Goal: Task Accomplishment & Management: Complete application form

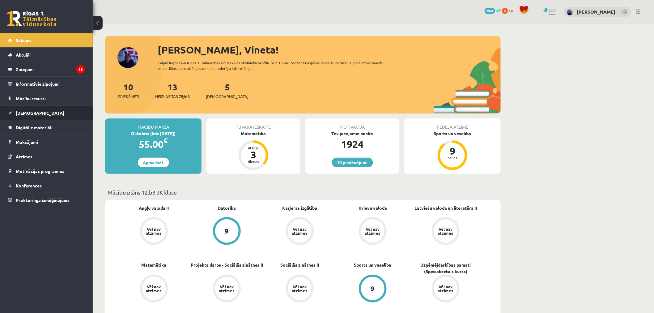
click at [59, 109] on link "[DEMOGRAPHIC_DATA]" at bounding box center [46, 113] width 77 height 14
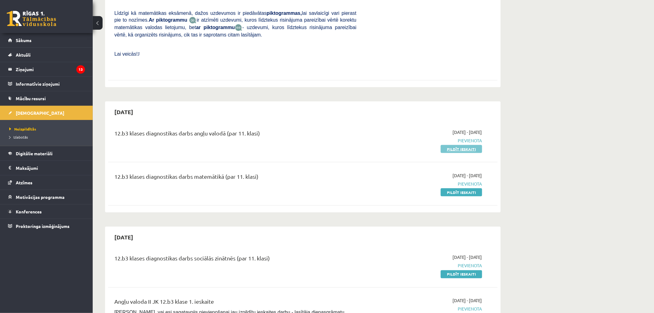
scroll to position [201, 0]
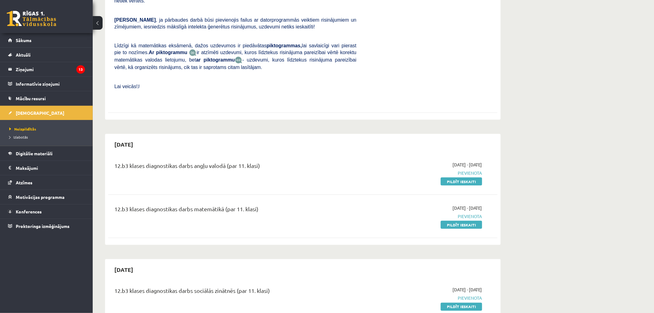
click at [465, 164] on div "12.b3 klases diagnostikas darbs angļu valodā (par 11. klasi) [DATE] - [DATE] [G…" at bounding box center [302, 173] width 389 height 36
click at [465, 177] on link "Pildīt ieskaiti" at bounding box center [461, 181] width 41 height 8
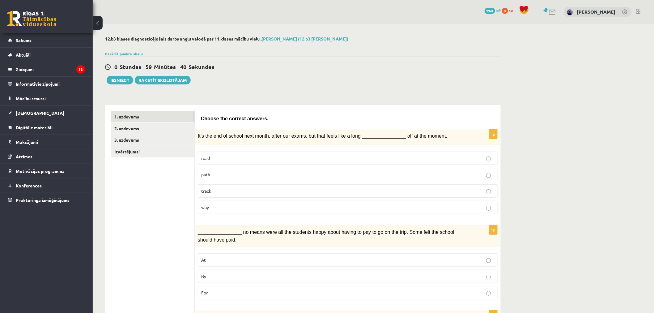
click at [255, 209] on p "way" at bounding box center [347, 207] width 293 height 6
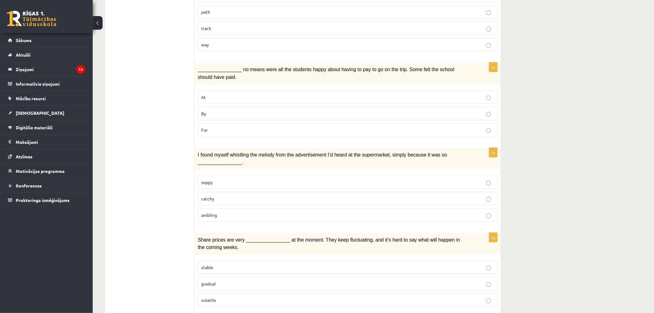
scroll to position [164, 0]
click at [245, 111] on p "By" at bounding box center [347, 112] width 293 height 6
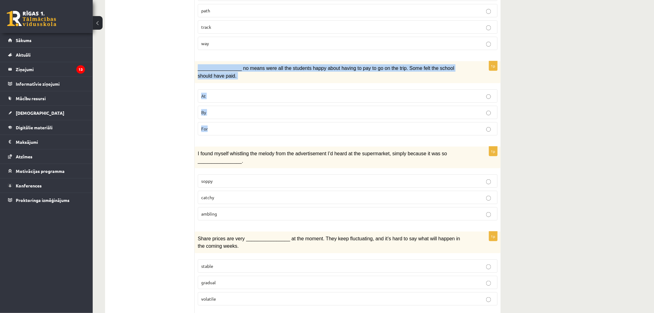
drag, startPoint x: 197, startPoint y: 66, endPoint x: 236, endPoint y: 121, distance: 66.8
click at [236, 121] on div "1p ________________ no means were all the students happy about having to pay to…" at bounding box center [348, 100] width 306 height 79
copy div "________________ no means were all the students happy about having to pay to go…"
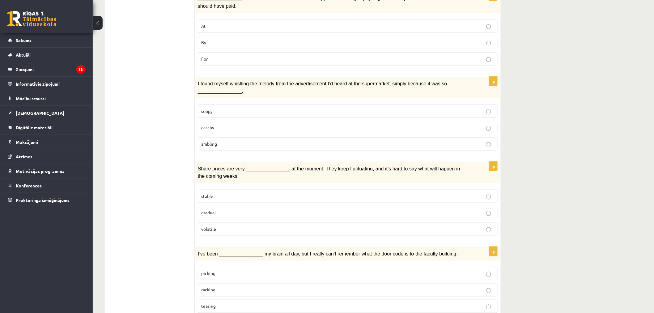
scroll to position [235, 0]
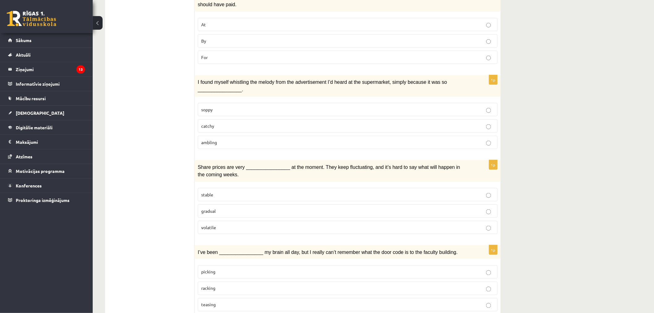
click at [342, 130] on fieldset "soppy catchy ambling" at bounding box center [348, 125] width 300 height 51
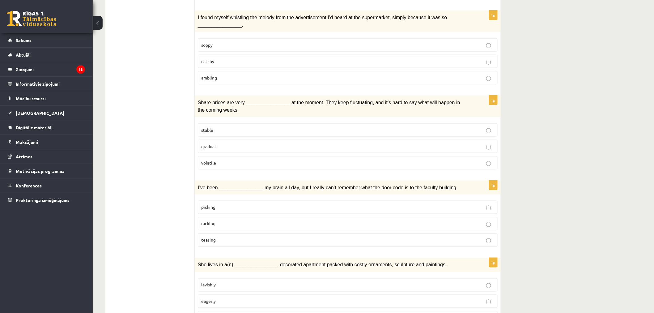
scroll to position [300, 0]
click at [307, 61] on p "catchy" at bounding box center [347, 61] width 293 height 6
click at [296, 143] on p "gradual" at bounding box center [347, 146] width 293 height 6
click at [300, 159] on p "volatile" at bounding box center [347, 162] width 293 height 6
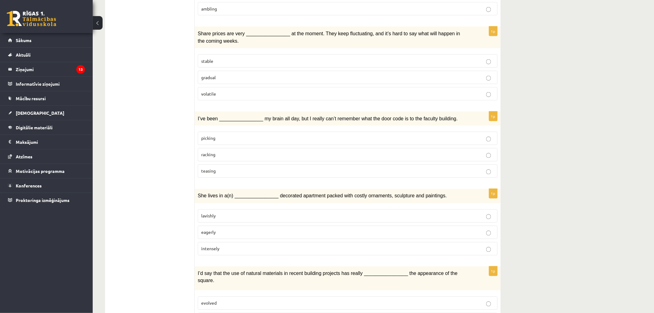
scroll to position [373, 0]
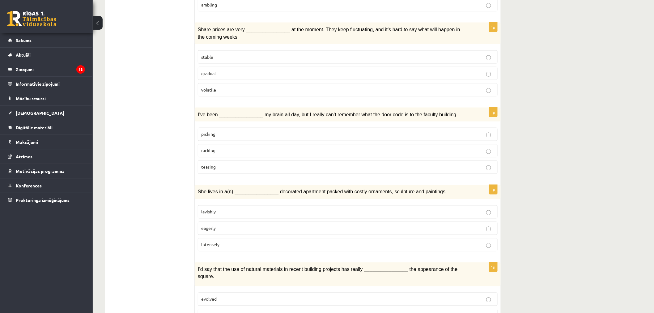
click at [246, 132] on p "picking" at bounding box center [347, 134] width 293 height 6
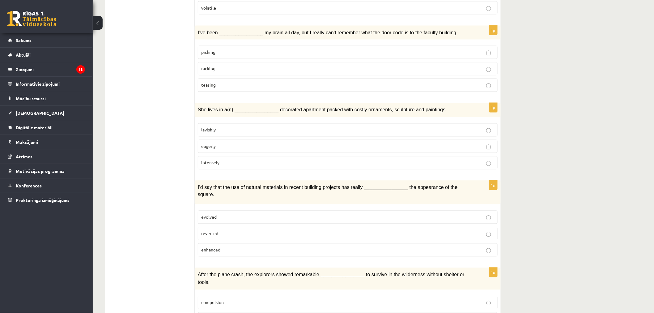
scroll to position [455, 0]
click at [323, 143] on p "eagerly" at bounding box center [347, 146] width 293 height 6
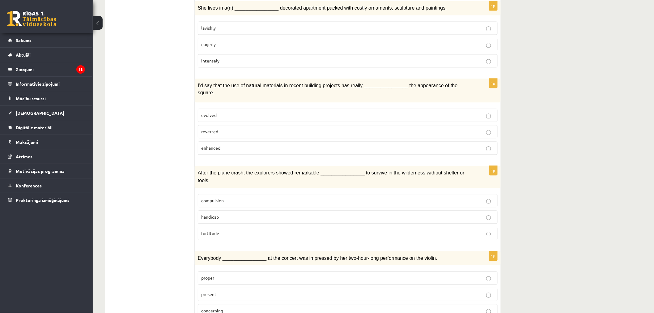
scroll to position [557, 0]
click at [282, 111] on p "evolved" at bounding box center [347, 114] width 293 height 6
click at [282, 144] on p "enhanced" at bounding box center [347, 147] width 293 height 6
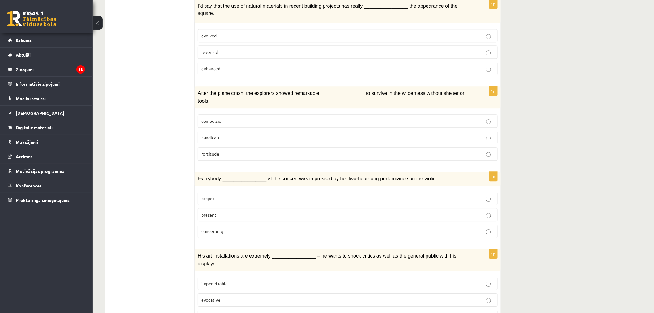
scroll to position [637, 0]
click at [286, 150] on p "fortitude" at bounding box center [347, 153] width 293 height 6
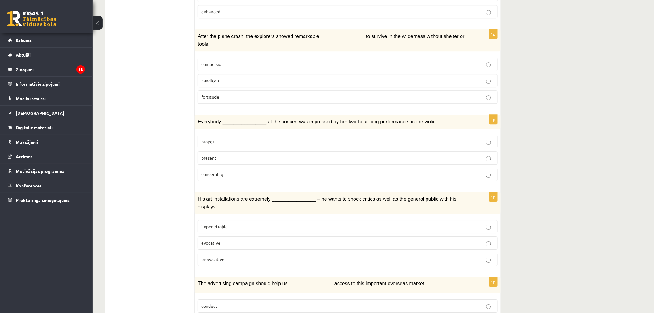
scroll to position [711, 0]
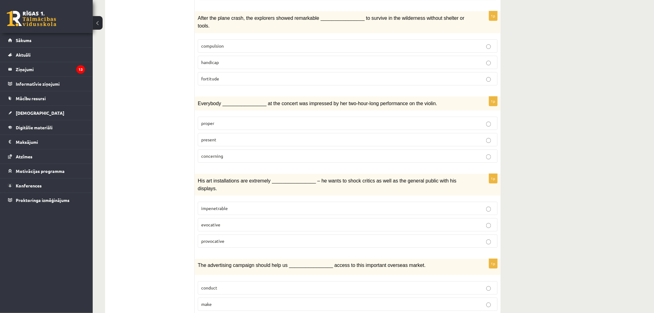
click at [262, 133] on label "present" at bounding box center [348, 139] width 300 height 13
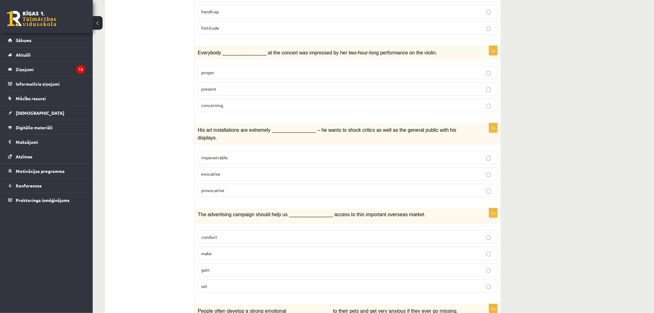
scroll to position [762, 0]
click at [399, 187] on p "provocative" at bounding box center [347, 190] width 293 height 6
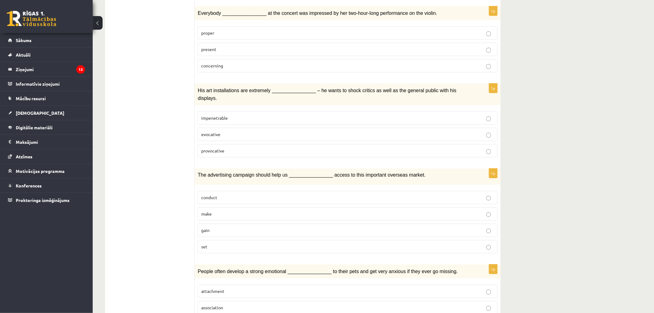
scroll to position [814, 0]
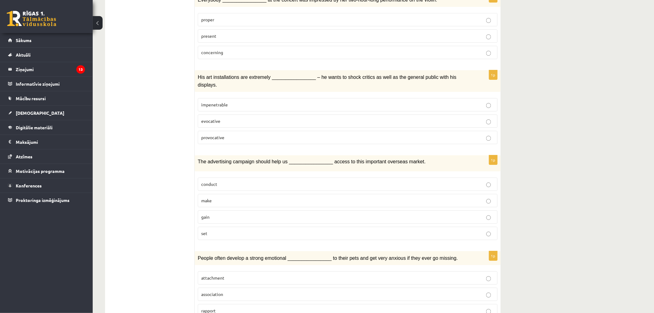
click at [291, 210] on label "gain" at bounding box center [348, 216] width 300 height 13
click at [292, 271] on label "attachment" at bounding box center [348, 277] width 300 height 13
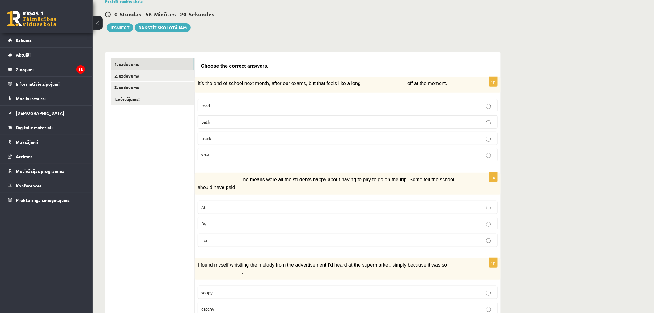
scroll to position [0, 0]
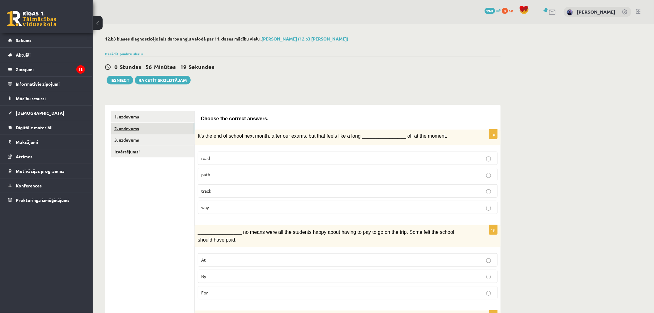
click at [125, 132] on link "2. uzdevums" at bounding box center [152, 128] width 83 height 11
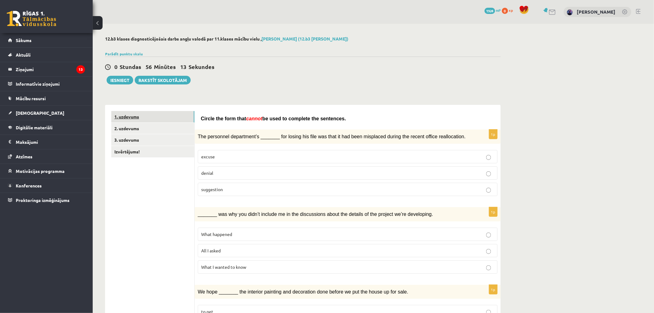
click at [168, 120] on link "1. uzdevums" at bounding box center [152, 116] width 83 height 11
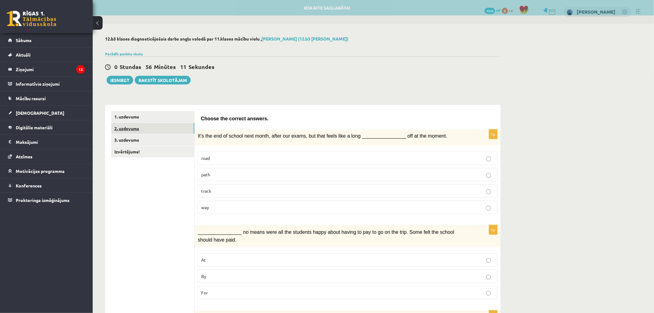
click at [170, 127] on link "2. uzdevums" at bounding box center [152, 128] width 83 height 11
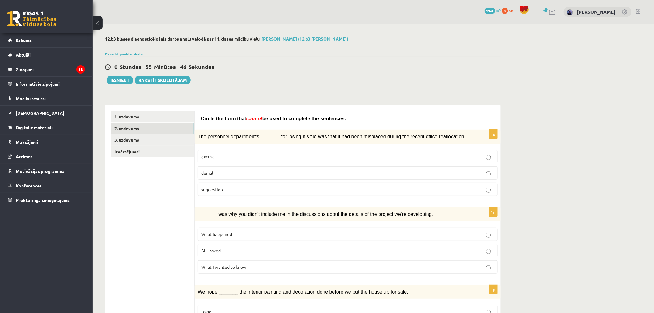
click at [246, 172] on p "denial" at bounding box center [347, 173] width 293 height 6
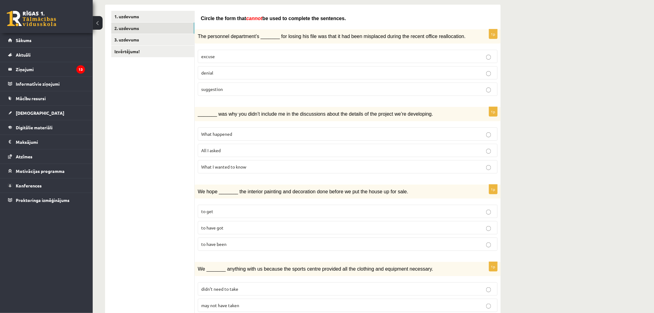
scroll to position [100, 0]
click at [349, 132] on p "What happened" at bounding box center [347, 133] width 293 height 6
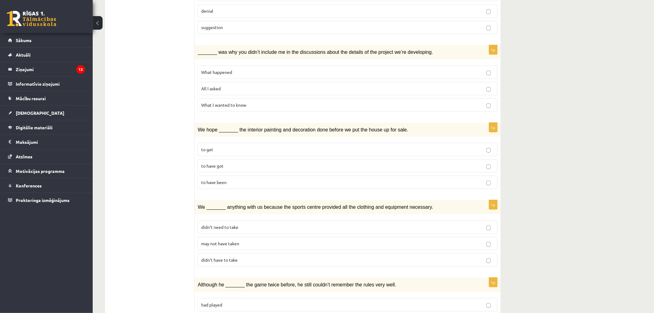
scroll to position [162, 0]
click at [344, 180] on p "to have been" at bounding box center [347, 182] width 293 height 6
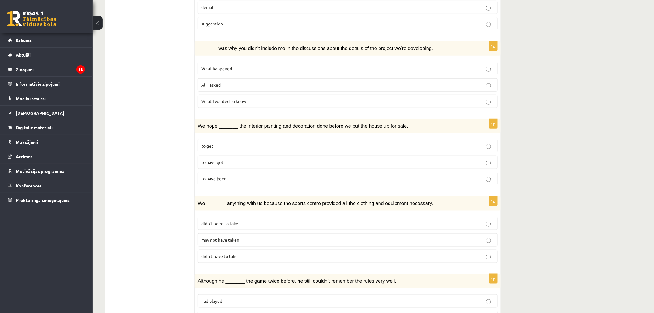
scroll to position [166, 0]
click at [353, 146] on p "to get" at bounding box center [347, 145] width 293 height 6
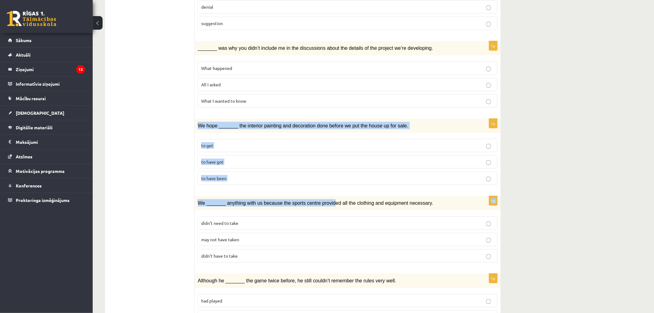
drag, startPoint x: 198, startPoint y: 124, endPoint x: 323, endPoint y: 198, distance: 144.8
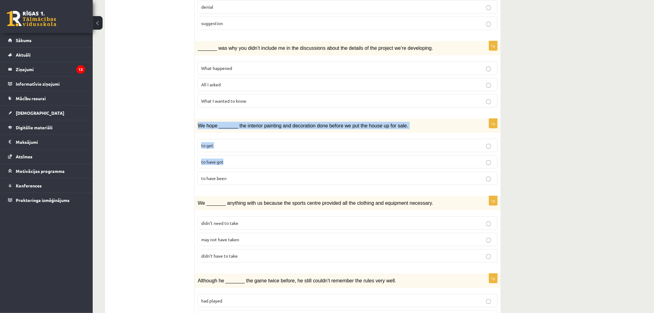
drag, startPoint x: 197, startPoint y: 124, endPoint x: 227, endPoint y: 165, distance: 51.0
click at [227, 165] on div "1p We hope _______ the interior painting and decoration done before we put the …" at bounding box center [348, 154] width 306 height 71
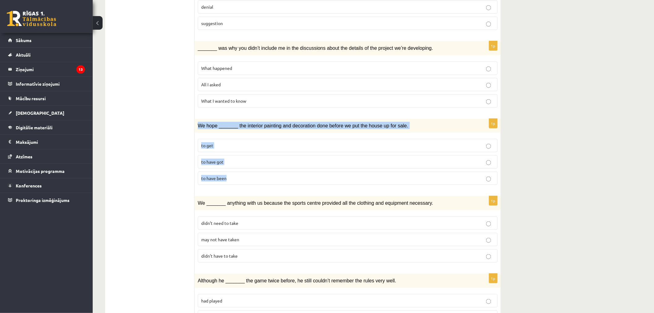
drag, startPoint x: 197, startPoint y: 123, endPoint x: 246, endPoint y: 174, distance: 71.5
click at [246, 174] on div "1p We hope _______ the interior painting and decoration done before we put the …" at bounding box center [348, 154] width 306 height 71
copy div "We hope _______ the interior painting and decoration done before we put the hou…"
click at [315, 159] on p "to have got" at bounding box center [347, 162] width 293 height 6
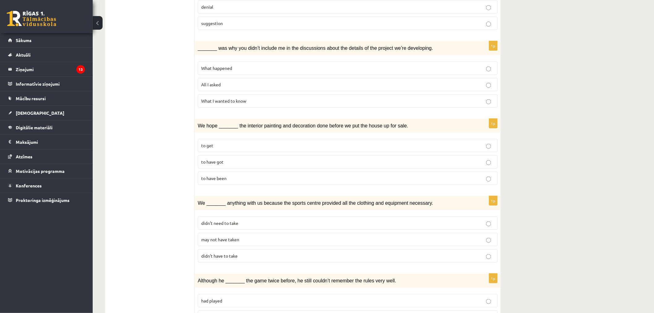
scroll to position [218, 0]
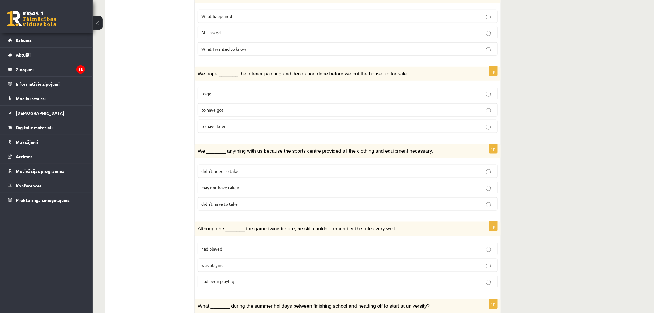
click at [263, 126] on p "to have been" at bounding box center [347, 126] width 293 height 6
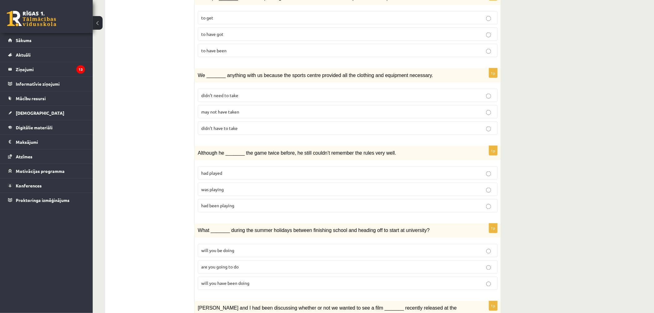
scroll to position [295, 0]
drag, startPoint x: 224, startPoint y: 61, endPoint x: 231, endPoint y: 67, distance: 9.2
click at [231, 67] on form "Circle the form that cannot be used to complete the sentences. 1p The personnel…" at bounding box center [348, 221] width 294 height 810
click at [226, 60] on div at bounding box center [226, 60] width 0 height 0
click at [242, 67] on div "We _______ anything with us because the sports centre provided all the clothing…" at bounding box center [348, 74] width 306 height 14
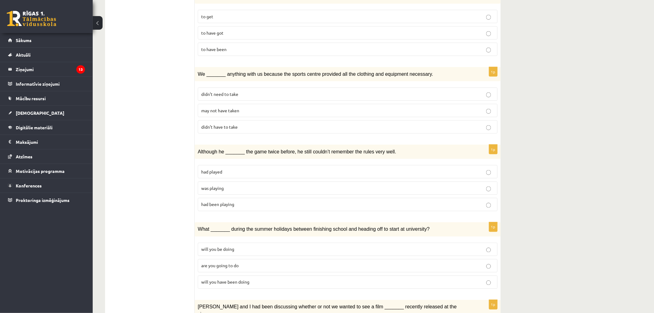
click at [253, 111] on p "may not have taken" at bounding box center [347, 110] width 293 height 6
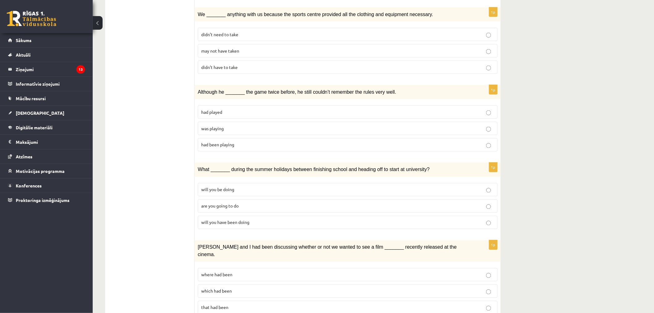
scroll to position [360, 0]
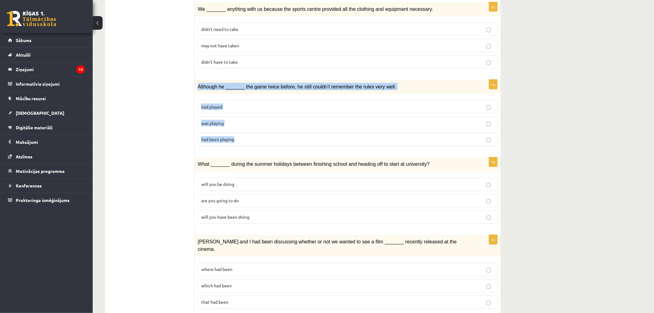
drag, startPoint x: 198, startPoint y: 85, endPoint x: 252, endPoint y: 146, distance: 81.4
click at [252, 146] on div "1p Although he _______ the game twice before, he still couldn’t remember the ru…" at bounding box center [348, 115] width 306 height 71
copy div "Although he _______ the game twice before, he still couldn’t remember the rules…"
click at [289, 120] on p "was playing" at bounding box center [347, 123] width 293 height 6
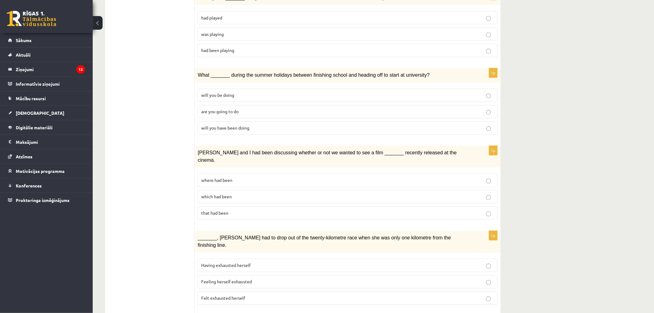
scroll to position [449, 0]
click at [297, 125] on p "will you have been doing" at bounding box center [347, 128] width 293 height 6
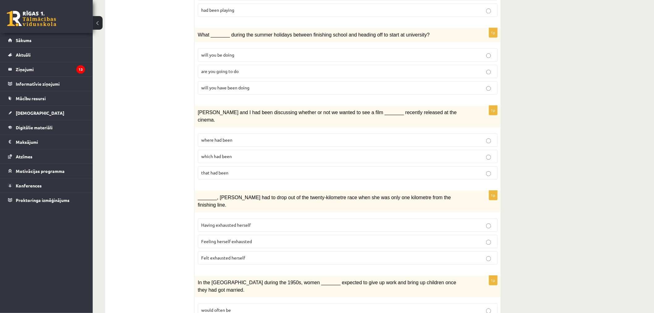
click at [434, 137] on p "where had been" at bounding box center [347, 140] width 293 height 6
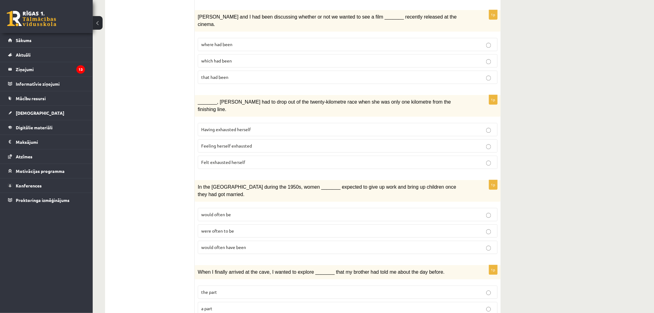
scroll to position [585, 0]
click at [374, 159] on p "Felt exhausted herself" at bounding box center [347, 162] width 293 height 6
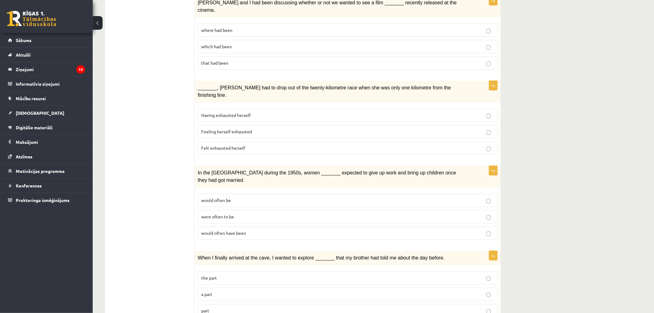
click at [337, 197] on p "would often be" at bounding box center [347, 200] width 293 height 6
click at [299, 230] on p "would often have been" at bounding box center [347, 233] width 293 height 6
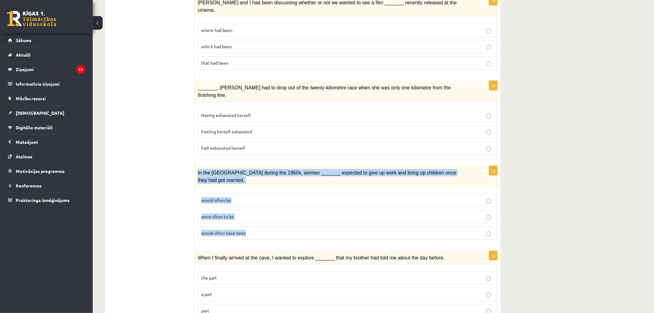
drag, startPoint x: 197, startPoint y: 150, endPoint x: 256, endPoint y: 210, distance: 84.1
click at [256, 210] on div "1p In the USA during the 1950s, women _______ expected to give up work and brin…" at bounding box center [348, 205] width 306 height 79
copy div "In the USA during the 1950s, women _______ expected to give up work and bring u…"
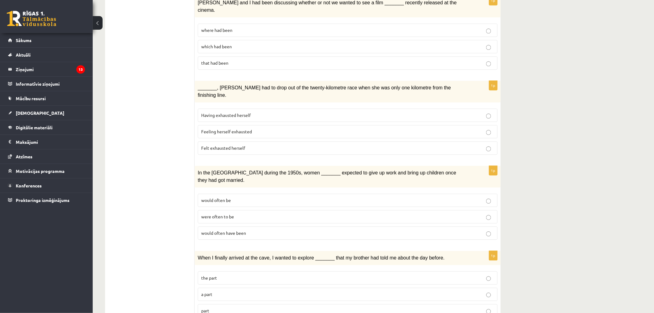
click at [237, 307] on p "part" at bounding box center [347, 310] width 293 height 6
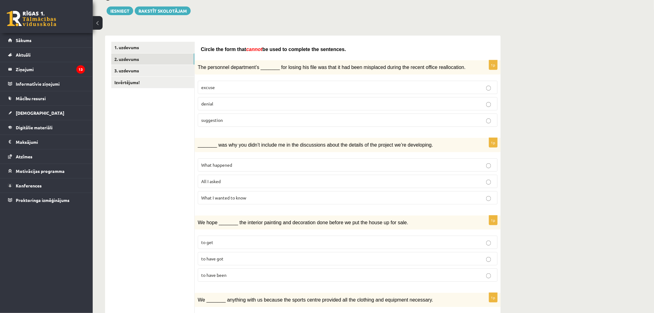
scroll to position [0, 0]
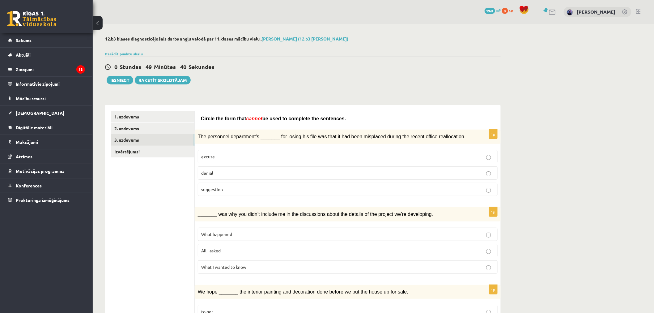
click at [155, 138] on link "3. uzdevums" at bounding box center [152, 139] width 83 height 11
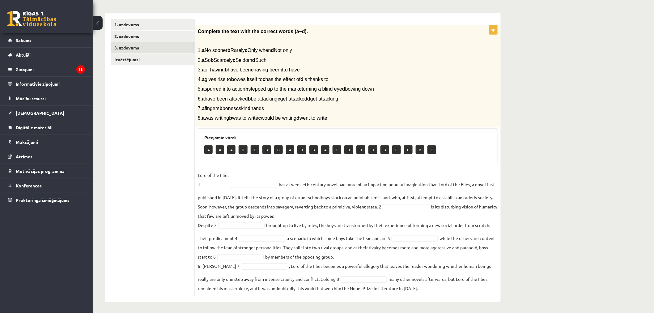
scroll to position [94, 0]
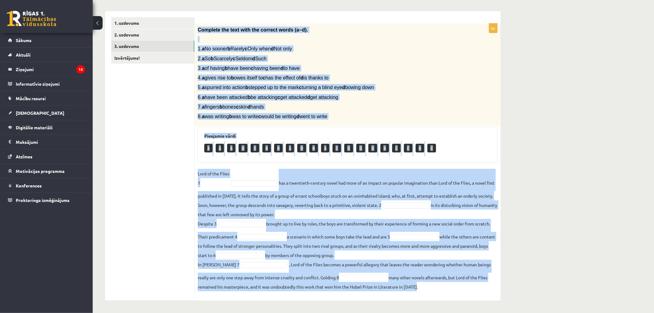
drag, startPoint x: 197, startPoint y: 28, endPoint x: 435, endPoint y: 304, distance: 364.6
click at [435, 304] on div "12.b3 klases diagnosticējošais darbs angļu valodā par 11.klases mācību vielu , …" at bounding box center [303, 121] width 420 height 383
copy div "Complete the text with the correct words (a–d). 1. a No sooner b Rarely c Only …"
click at [289, 121] on div "Complete the text with the correct words (a–d). 1. a No sooner b Rarely c Only …" at bounding box center [348, 74] width 306 height 103
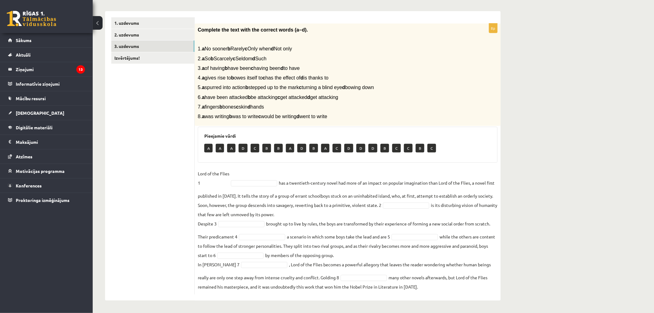
click at [212, 146] on p "A" at bounding box center [208, 148] width 8 height 9
drag, startPoint x: 211, startPoint y: 147, endPoint x: 223, endPoint y: 167, distance: 23.7
click at [223, 167] on div "8p Complete the text with the correct words (a–d). 1. a No sooner b Rarely c On…" at bounding box center [348, 158] width 306 height 271
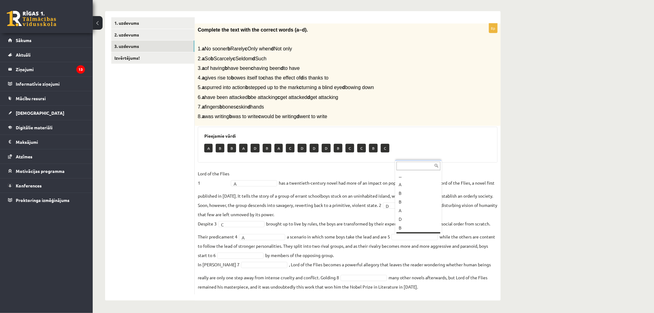
scroll to position [7, 0]
drag, startPoint x: 410, startPoint y: 228, endPoint x: 417, endPoint y: 222, distance: 9.6
click at [417, 222] on fieldset "Lord of the Flies 1 A * has a twentieth-century novel had more of an impact on …" at bounding box center [348, 230] width 300 height 122
drag, startPoint x: 263, startPoint y: 263, endPoint x: 259, endPoint y: 266, distance: 5.0
click at [261, 269] on fieldset "Lord of the Flies 1 A * has a twentieth-century novel had more of an impact on …" at bounding box center [348, 230] width 300 height 122
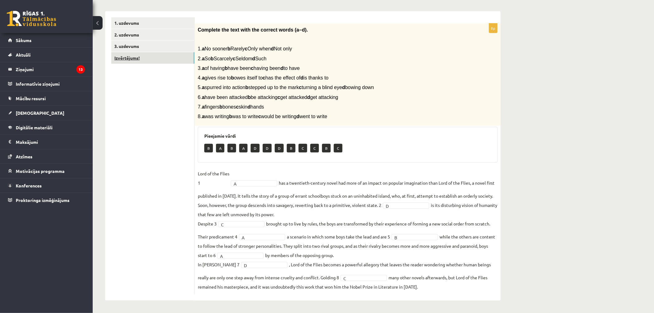
click at [175, 57] on link "Izvērtējums!" at bounding box center [152, 57] width 83 height 11
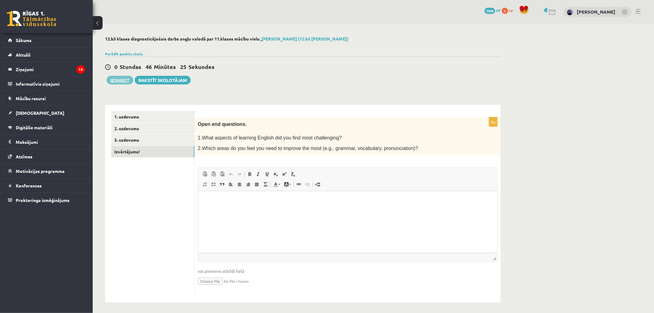
scroll to position [0, 0]
click at [130, 80] on button "Iesniegt" at bounding box center [120, 80] width 27 height 9
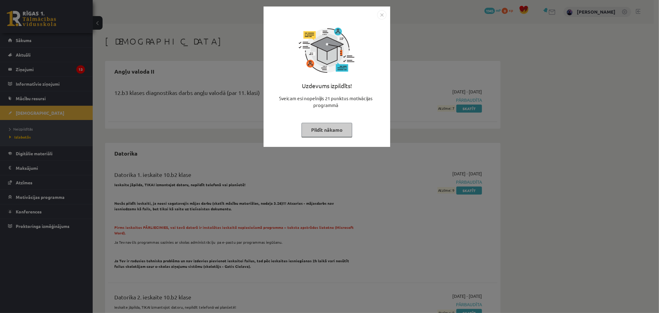
click at [385, 13] on img "Close" at bounding box center [381, 14] width 9 height 9
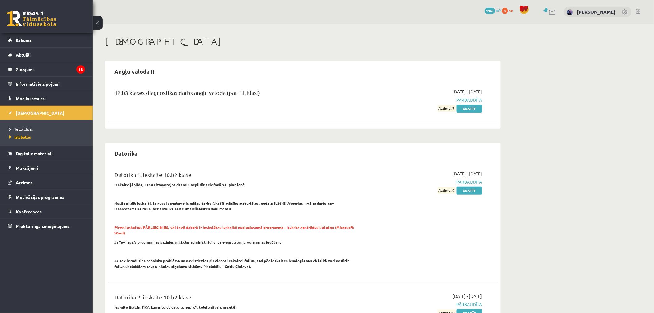
click at [32, 126] on link "Neizpildītās" at bounding box center [47, 129] width 77 height 6
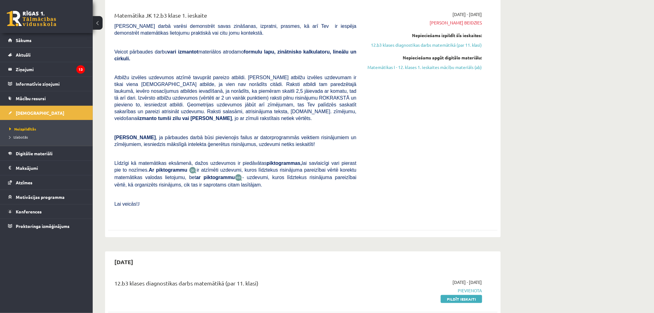
scroll to position [76, 0]
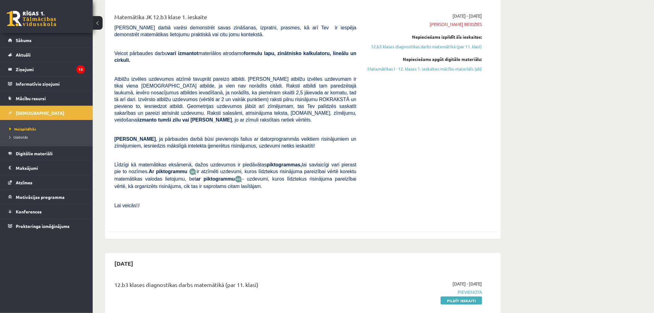
drag, startPoint x: 453, startPoint y: 284, endPoint x: 349, endPoint y: 28, distance: 276.7
click at [453, 296] on link "Pildīt ieskaiti" at bounding box center [461, 300] width 41 height 8
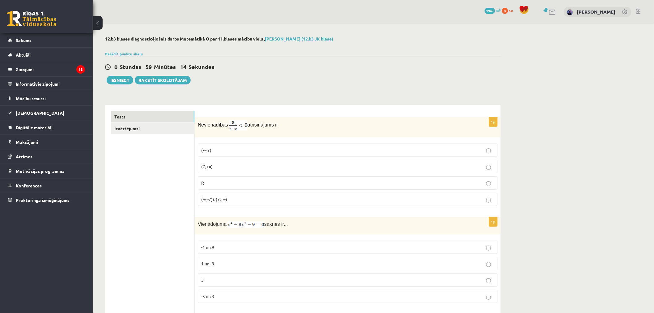
click at [229, 168] on p "(7;+∞)" at bounding box center [347, 166] width 293 height 6
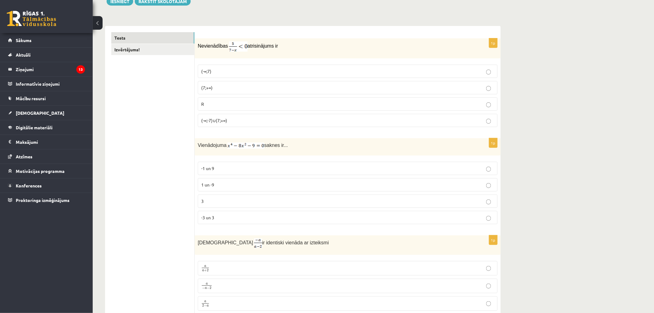
scroll to position [84, 0]
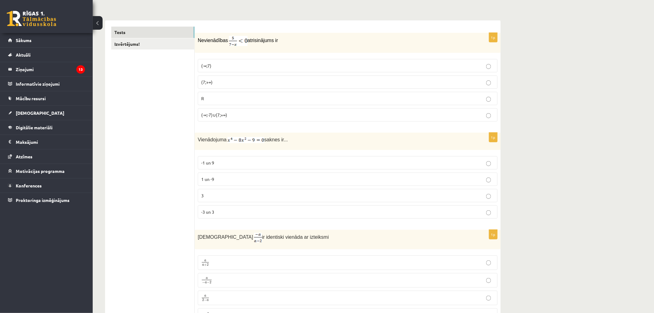
click at [319, 218] on label "-3 un 3" at bounding box center [348, 211] width 300 height 13
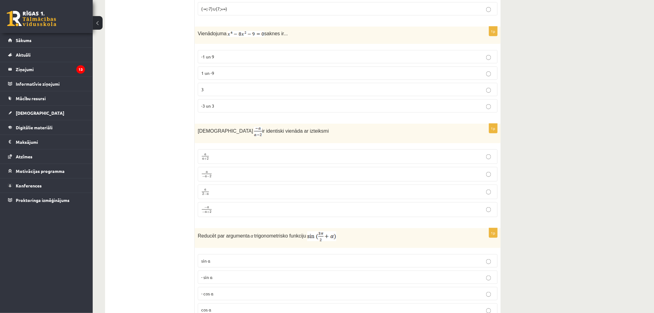
scroll to position [221, 0]
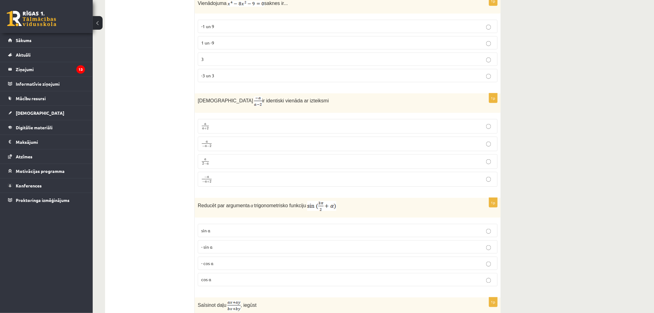
drag, startPoint x: 243, startPoint y: 164, endPoint x: 238, endPoint y: 164, distance: 4.6
click at [238, 164] on p "a 2 − a a 2 − a" at bounding box center [347, 162] width 293 height 8
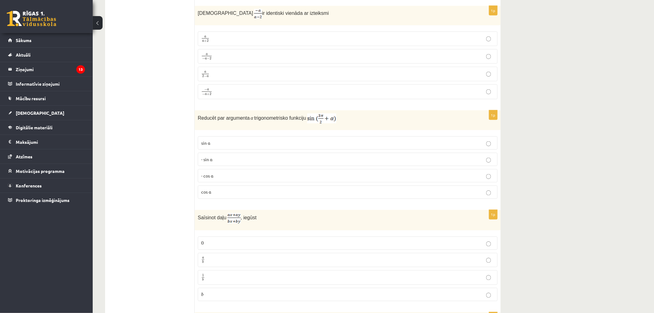
scroll to position [308, 0]
click at [228, 176] on p "- cos ⁡α" at bounding box center [347, 175] width 293 height 6
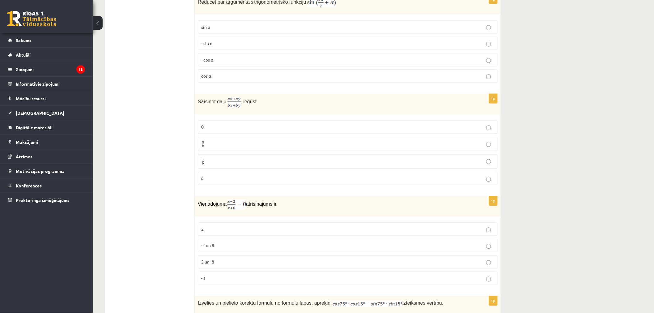
scroll to position [425, 0]
click at [222, 149] on label "a b a b" at bounding box center [348, 143] width 300 height 15
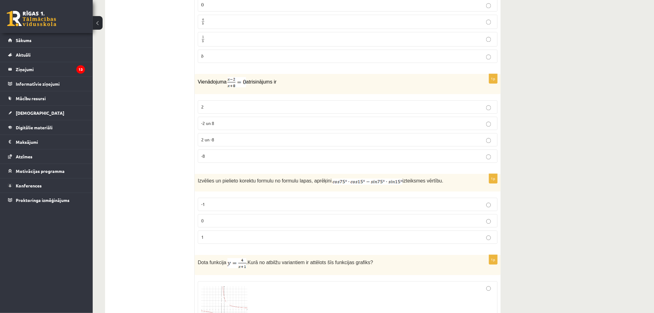
scroll to position [547, 0]
click at [300, 109] on p "2" at bounding box center [347, 106] width 293 height 6
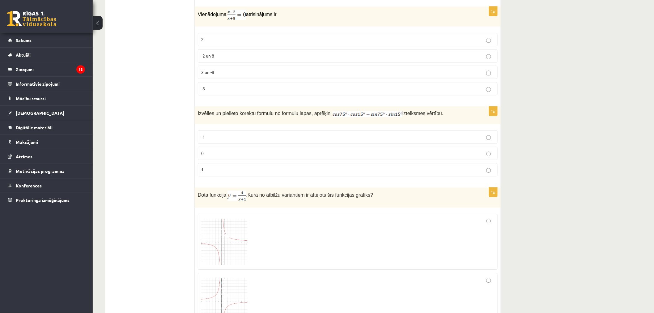
scroll to position [619, 0]
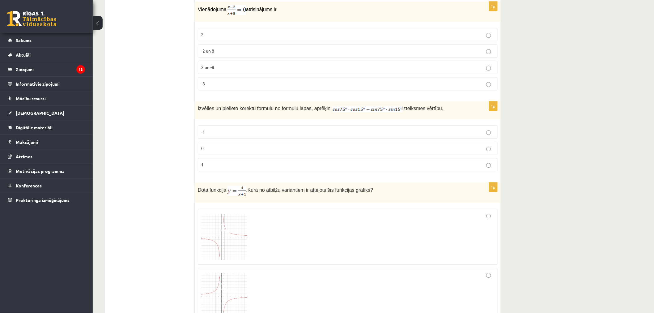
click at [470, 151] on p "0" at bounding box center [347, 148] width 293 height 6
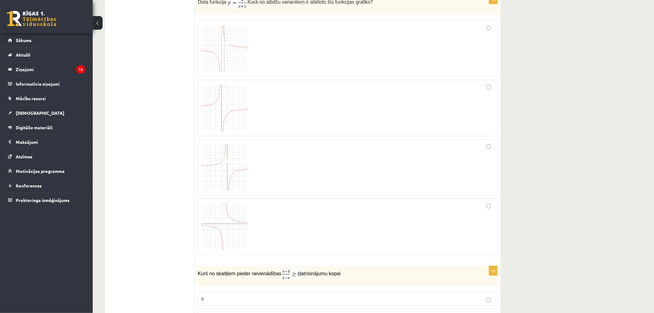
scroll to position [807, 0]
click at [234, 221] on img at bounding box center [224, 226] width 46 height 46
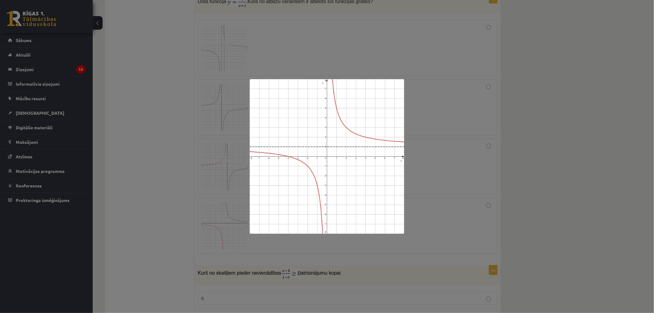
click at [242, 234] on div at bounding box center [327, 156] width 654 height 313
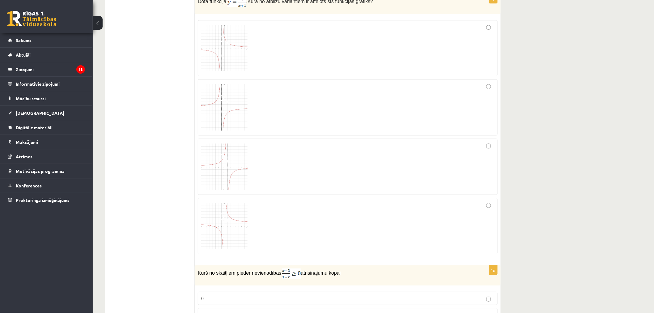
click at [328, 56] on div at bounding box center [347, 47] width 293 height 49
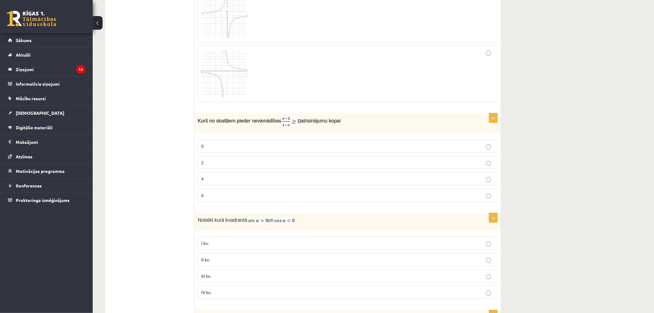
scroll to position [959, 0]
drag, startPoint x: 328, startPoint y: 56, endPoint x: 334, endPoint y: 119, distance: 62.8
click at [334, 119] on p "Kurš no skaitļiem pieder nevienādības atrisinājumu kopai" at bounding box center [332, 121] width 269 height 10
click at [243, 165] on p "2" at bounding box center [347, 162] width 293 height 6
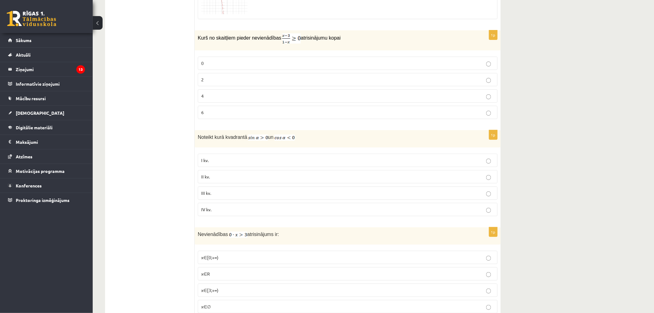
scroll to position [1043, 0]
click at [202, 136] on span "Noteikt kurā kvadrantā" at bounding box center [222, 135] width 49 height 5
drag, startPoint x: 198, startPoint y: 136, endPoint x: 322, endPoint y: 130, distance: 123.4
click at [322, 130] on div "Noteikt kurā kvadrantā un" at bounding box center [348, 137] width 306 height 17
copy p "Noteikt kurā kvadrantā un"
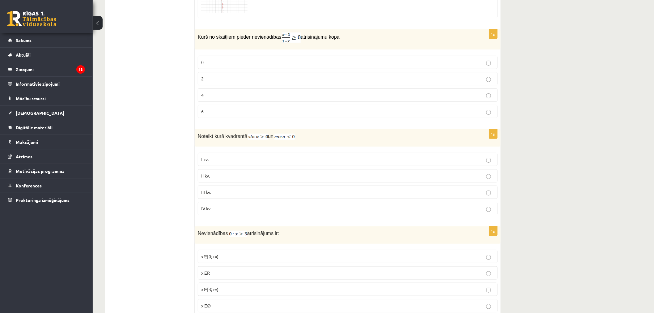
click at [277, 172] on label "II kv." at bounding box center [348, 175] width 300 height 13
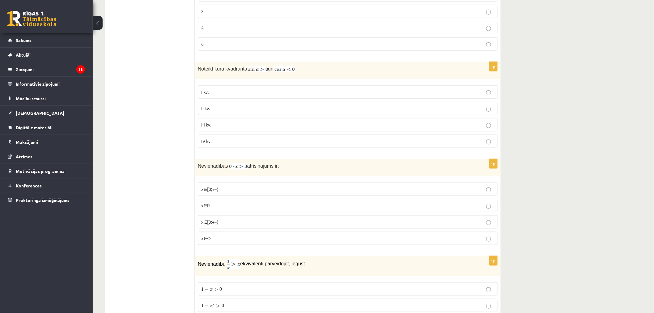
scroll to position [1111, 0]
click at [282, 235] on p "x∈∅" at bounding box center [347, 238] width 293 height 6
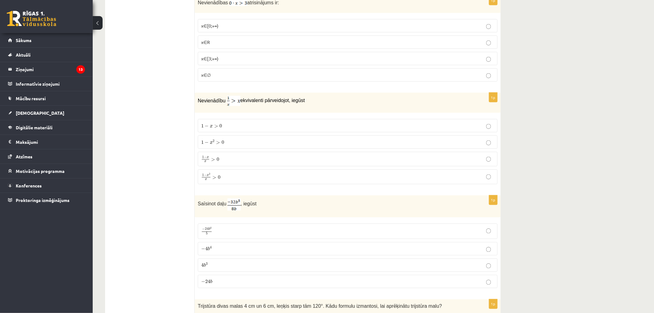
scroll to position [1275, 0]
click at [197, 104] on div "Nevienādību ekvivalenti pārveidojot, iegūst" at bounding box center [348, 101] width 306 height 20
click at [196, 103] on div "Nevienādību ekvivalenti pārveidojot, iegūst" at bounding box center [348, 101] width 306 height 20
drag, startPoint x: 197, startPoint y: 101, endPoint x: 313, endPoint y: 106, distance: 116.0
click at [313, 106] on div "Nevienādību ekvivalenti pārveidojot, iegūst" at bounding box center [348, 101] width 306 height 20
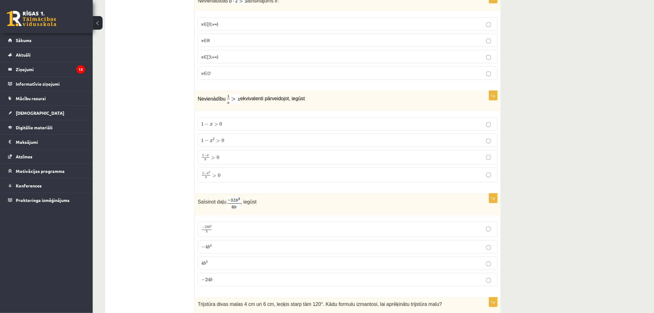
copy p "Nevienādību ekvivalenti pārveidojot, iegūst"
drag, startPoint x: 197, startPoint y: 120, endPoint x: 236, endPoint y: 169, distance: 63.1
click at [236, 169] on div "1p Nevienādību ekvivalenti pārveidojot, iegūst 1 − x > 0 1 − x > 0 1 − x 2 > 0 …" at bounding box center [348, 139] width 306 height 96
copy fieldset "1 − x > 0 1 − x > 0 1 − x 2 > 0 1 − x 2 > 0 1 − x x > 0 1 − x x > 0 1 − x 2 x >…"
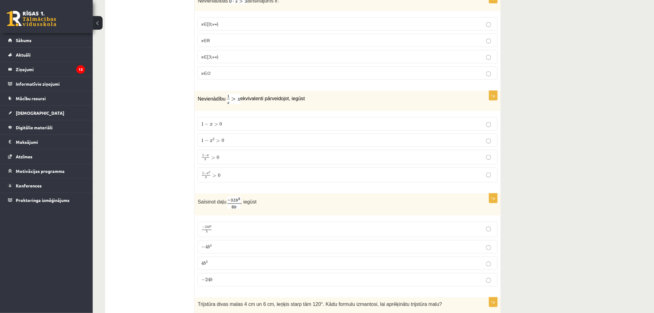
click at [260, 169] on label "1 − x 2 x > 0 1 − x 2 x > 0" at bounding box center [348, 174] width 300 height 15
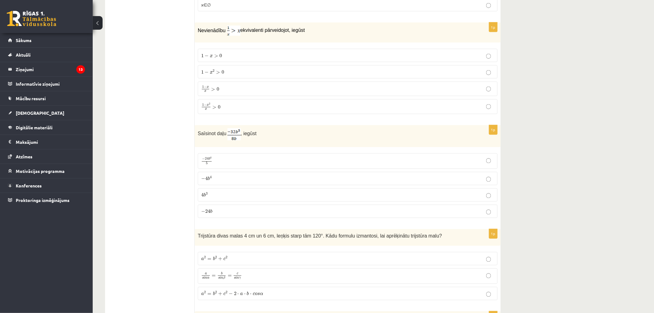
scroll to position [1345, 0]
click at [245, 179] on p "− 4 b 4 − 4 b 4" at bounding box center [347, 177] width 293 height 6
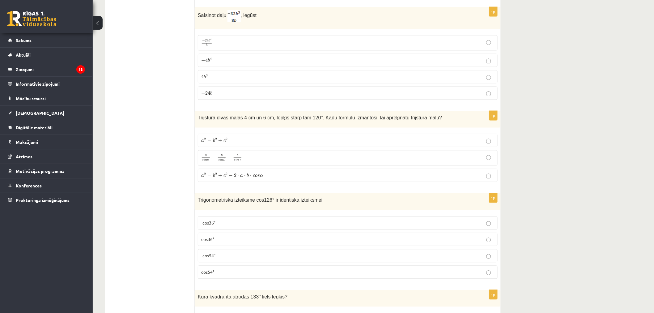
scroll to position [1466, 0]
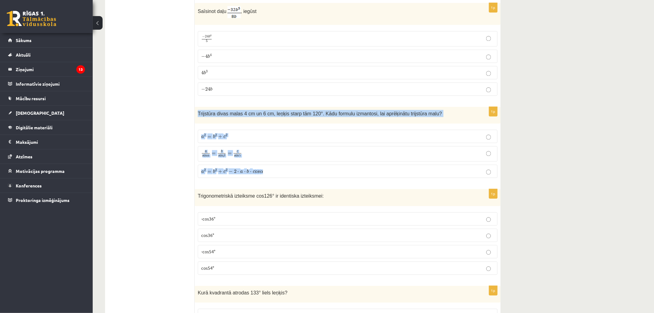
drag, startPoint x: 196, startPoint y: 112, endPoint x: 297, endPoint y: 168, distance: 115.6
click at [297, 168] on div "1p Trijstūra divas malas 4 cm un 6 cm, leņķis starp tām 120°. Kādu formulu izma…" at bounding box center [348, 145] width 306 height 76
copy div "Trijstūra divas malas 4 cm un 6 cm, leņķis starp tām 120°. Kādu formulu izmanto…"
click at [527, 134] on div "12.b3 klases diagnosticējošais darbs Matemātikā O par 11.klases mācību vielu , …" at bounding box center [373, 175] width 561 height 3234
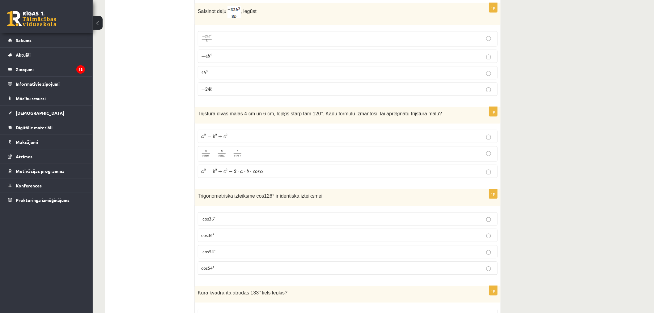
click at [305, 138] on p "a 2 = b 2 + c 2 a 2 = b 2 + c 2" at bounding box center [347, 136] width 293 height 6
drag, startPoint x: 267, startPoint y: 172, endPoint x: 203, endPoint y: 175, distance: 64.0
click at [203, 175] on p "a 2 = b 2 + c 2 − 2 ⋅ a ⋅ b ⋅ c o s α a 2 = b 2 + c 2 − 2 ⋅ a ⋅ b ⋅ c o s α" at bounding box center [347, 171] width 293 height 6
click at [280, 173] on p "a 2 = b 2 + c 2 − 2 ⋅ a ⋅ b ⋅ c o s α a 2 = b 2 + c 2 − 2 ⋅ a ⋅ b ⋅ c o s α" at bounding box center [347, 171] width 293 height 6
drag, startPoint x: 280, startPoint y: 173, endPoint x: 201, endPoint y: 173, distance: 79.1
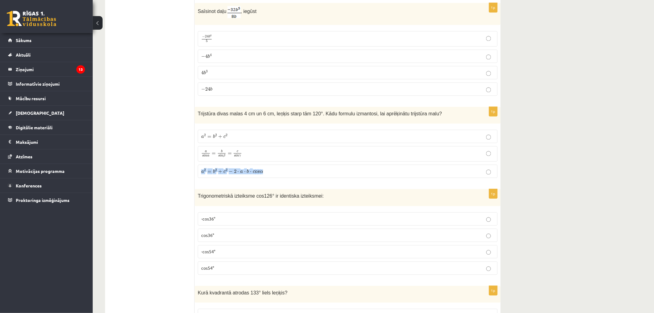
click at [201, 173] on label "a 2 = b 2 + c 2 − 2 ⋅ a ⋅ b ⋅ c o s α a 2 = b 2 + c 2 − 2 ⋅ a ⋅ b ⋅ c o s α" at bounding box center [348, 171] width 300 height 13
copy span "a 2 = b 2 + c 2 − 2 ⋅ a ⋅ b ⋅ c o s α"
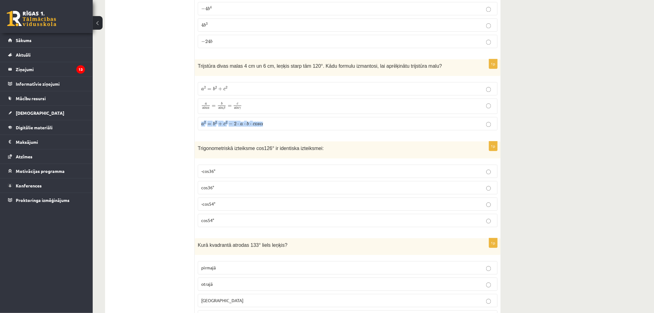
scroll to position [1514, 0]
drag, startPoint x: 200, startPoint y: 152, endPoint x: 213, endPoint y: 176, distance: 27.1
click at [213, 176] on div "1p Trigonometriskā izteiksme cos126° ir identiska izteiksmei: -cos36° cos36° -c…" at bounding box center [348, 186] width 306 height 91
click at [198, 154] on div "Trigonometriskā izteiksme cos126° ir identiska izteiksmei:" at bounding box center [348, 149] width 306 height 17
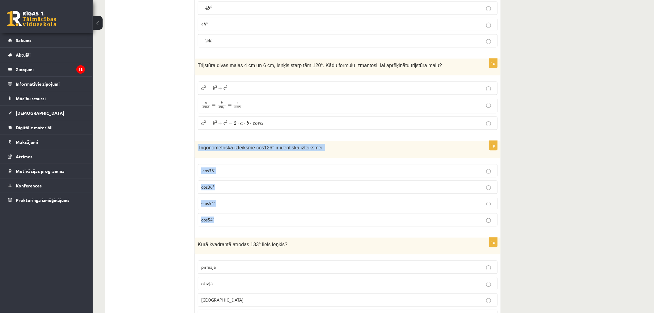
drag, startPoint x: 197, startPoint y: 147, endPoint x: 223, endPoint y: 227, distance: 83.9
click at [223, 227] on div "1p Trigonometriskā izteiksme cos126° ir identiska izteiksmei: -cos36° cos36° -c…" at bounding box center [348, 186] width 306 height 91
copy div "Trigonometriskā izteiksme cos126° ir identiska izteiksmei: -cos36° cos36° -cos5…"
click at [233, 206] on p "-cos54°" at bounding box center [347, 203] width 293 height 6
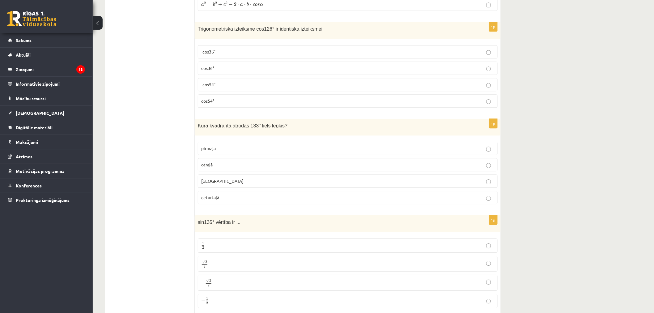
scroll to position [1637, 0]
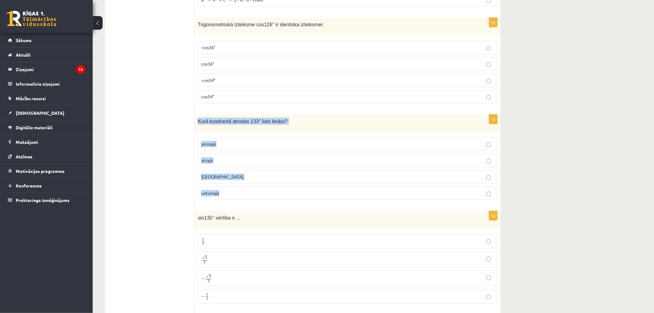
drag, startPoint x: 195, startPoint y: 120, endPoint x: 238, endPoint y: 190, distance: 82.0
click at [238, 190] on div "1p Kurā kvadrantā atrodas 133° liels leņķis? pirmajā otrajā trešajā ceturtajā" at bounding box center [348, 159] width 306 height 91
copy div "Kurā kvadrantā atrodas 133° liels leņķis? pirmajā otrajā trešajā ceturtajā"
click at [253, 162] on p "otrajā" at bounding box center [347, 160] width 293 height 6
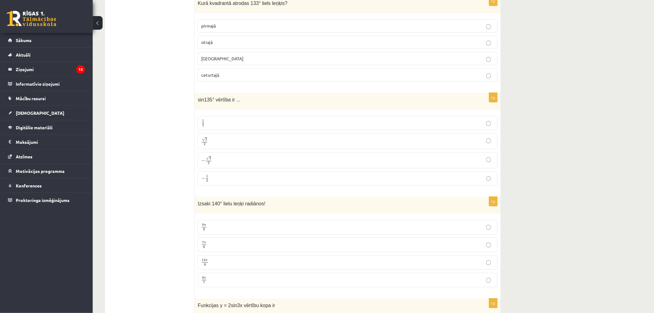
scroll to position [1756, 0]
drag, startPoint x: 191, startPoint y: 99, endPoint x: 248, endPoint y: 176, distance: 96.1
click at [242, 143] on p "√ 2 2 2 2" at bounding box center [347, 140] width 293 height 9
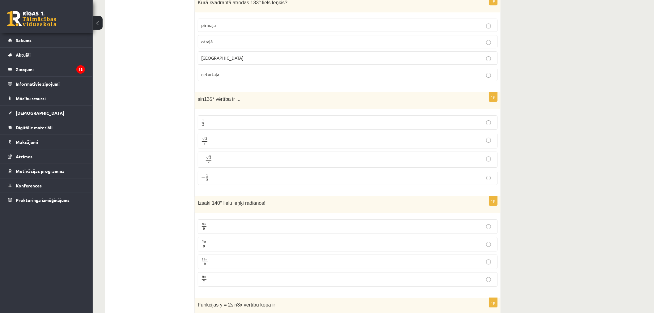
drag, startPoint x: 192, startPoint y: 97, endPoint x: 232, endPoint y: 177, distance: 89.5
click at [199, 102] on span "sin135° vērtība ir ..." at bounding box center [219, 98] width 43 height 5
drag, startPoint x: 197, startPoint y: 101, endPoint x: 222, endPoint y: 179, distance: 82.3
click at [222, 179] on div "1p sin135° vērtība ir ... 1 2 1 2 √ 2 2 2 2 − √ 3 2 − 3 2 − 1 2 − 1 2" at bounding box center [348, 141] width 306 height 98
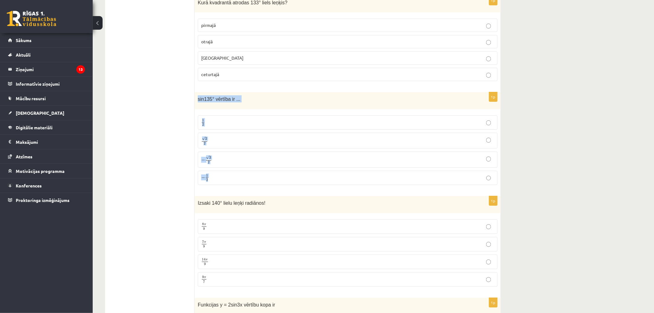
copy div "sin135° vērtība ir ... 1 2 1 2 √ 2 2 2 2 − √ 3 2 − 3 2 − 1 2"
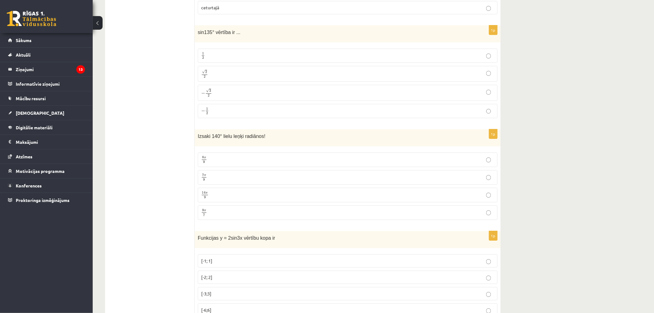
scroll to position [1832, 0]
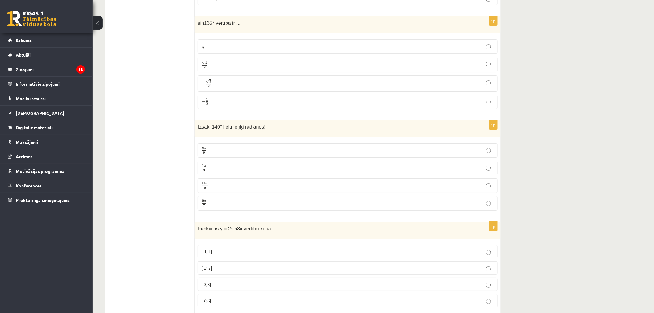
drag, startPoint x: 190, startPoint y: 123, endPoint x: 225, endPoint y: 198, distance: 82.8
click at [198, 128] on span "Izsaki 140° lielu leņķi radiānos!" at bounding box center [232, 126] width 68 height 5
drag, startPoint x: 198, startPoint y: 127, endPoint x: 224, endPoint y: 203, distance: 80.2
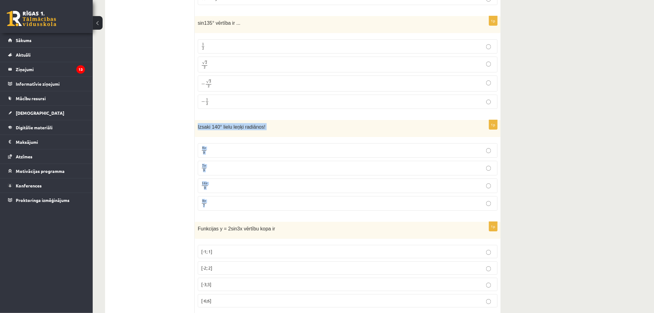
click at [224, 203] on div "1p Izsaki 140° lielu leņķi radiānos! 8 π 9 8 π 9 7 π 9 7 π 9 14 π 9 14 π 9 9 π …" at bounding box center [348, 167] width 306 height 95
copy div "Izsaki 140° lielu leņķi radiānos! 8 π 9 8 π 9 7 π 9 7 π 9 14 π 9 14 π 9 9 π 7"
click at [224, 172] on p "7 π 9 7 π 9" at bounding box center [347, 168] width 293 height 8
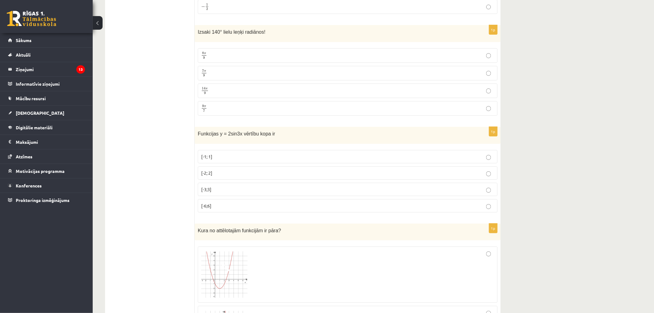
scroll to position [1927, 0]
drag, startPoint x: 197, startPoint y: 134, endPoint x: 218, endPoint y: 206, distance: 75.0
click at [218, 206] on div "1p Funkcijas y = 2sin3x vērtību kopa ir [-1; 1] [-2; 2] [-3;3] [-6;6]" at bounding box center [348, 171] width 306 height 91
drag, startPoint x: 197, startPoint y: 136, endPoint x: 241, endPoint y: 203, distance: 80.1
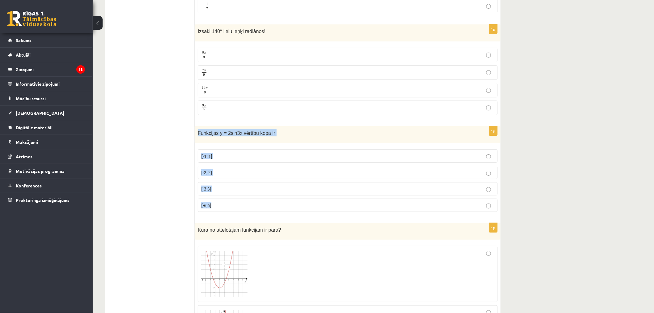
click at [241, 203] on div "1p Funkcijas y = 2sin3x vērtību kopa ir [-1; 1] [-2; 2] [-3;3] [-6;6]" at bounding box center [348, 171] width 306 height 91
copy div "Funkcijas y = 2sin3x vērtību kopa ir [-1; 1] [-2; 2] [-3;3] [-6;6]"
click at [226, 174] on p "[-2; 2]" at bounding box center [347, 172] width 293 height 6
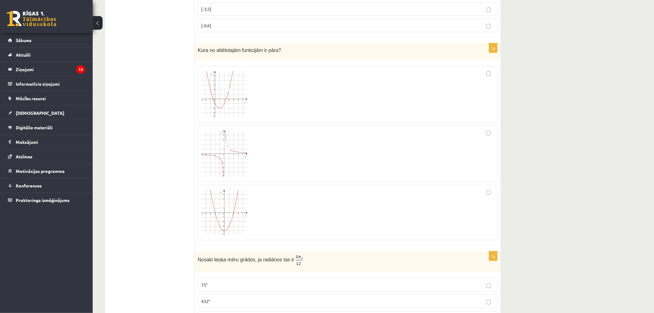
scroll to position [2107, 0]
click at [273, 151] on div at bounding box center [347, 152] width 293 height 49
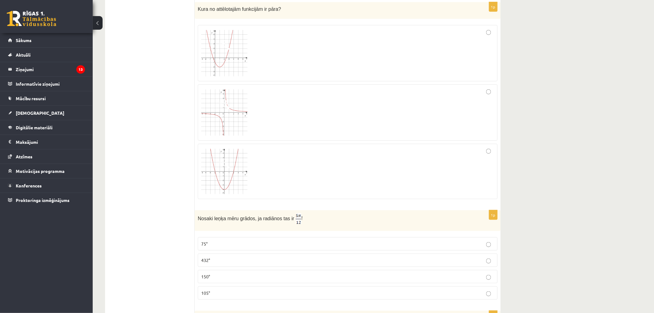
scroll to position [2148, 0]
click at [224, 50] on span at bounding box center [225, 45] width 10 height 10
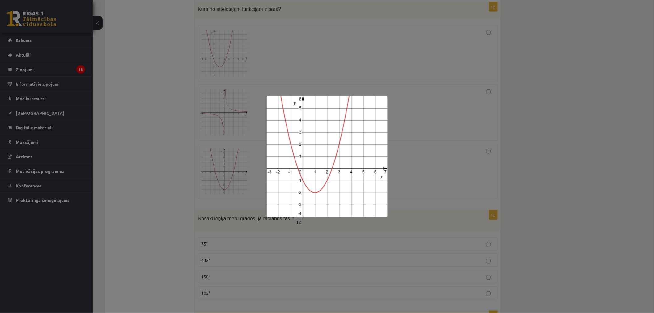
click at [272, 67] on div at bounding box center [327, 156] width 654 height 313
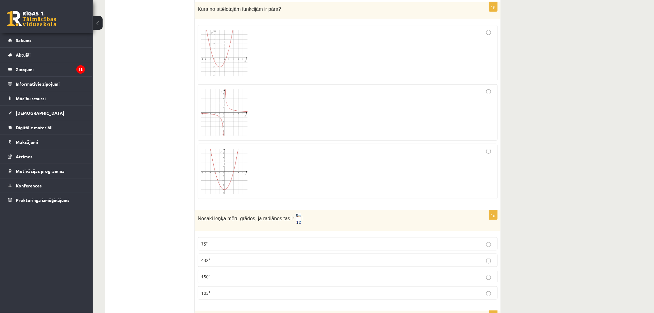
click at [222, 109] on span at bounding box center [225, 104] width 10 height 10
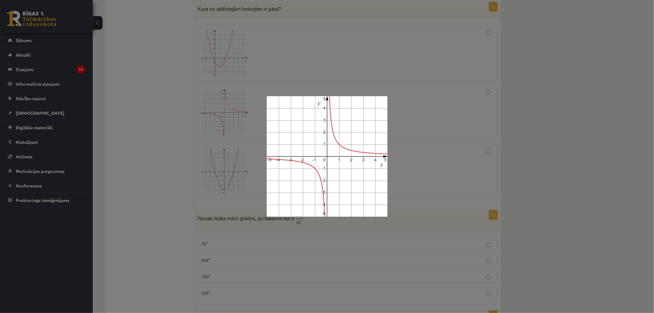
click at [395, 37] on div at bounding box center [327, 156] width 654 height 313
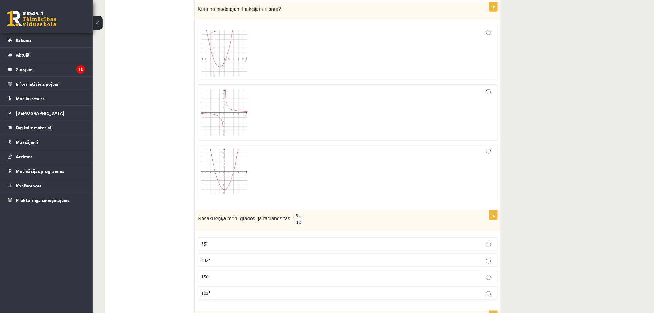
click at [229, 174] on img at bounding box center [224, 172] width 46 height 46
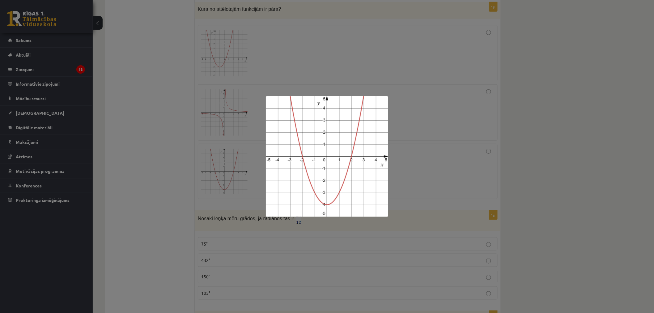
click at [240, 133] on div at bounding box center [327, 156] width 654 height 313
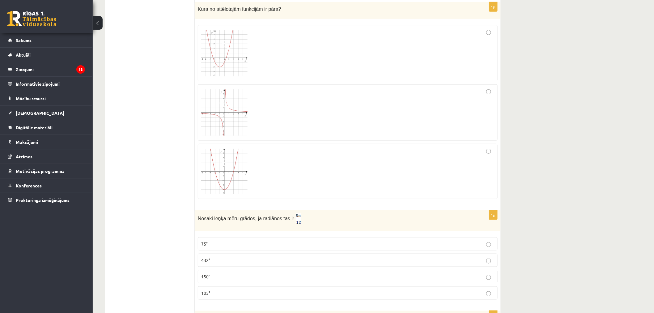
click at [312, 180] on div at bounding box center [347, 171] width 293 height 49
click at [202, 220] on span "Nosaki leņķa mēru grādos, ja radiānos tas ir" at bounding box center [246, 218] width 96 height 5
drag, startPoint x: 199, startPoint y: 220, endPoint x: 300, endPoint y: 224, distance: 101.4
click at [300, 224] on p "Nosaki leņķa mēru grādos, ja radiānos tas ir !" at bounding box center [332, 218] width 269 height 11
click at [296, 224] on div at bounding box center [296, 224] width 0 height 0
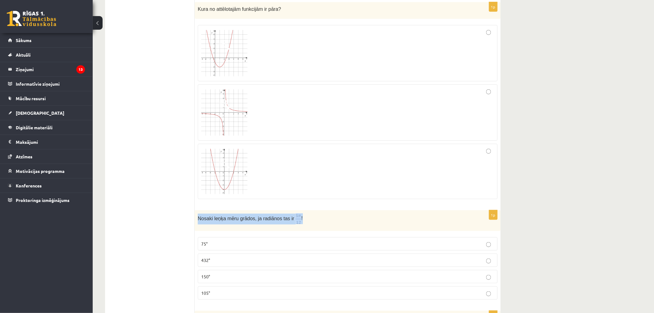
click at [334, 222] on p "Nosaki leņķa mēru grādos, ja radiānos tas ir !" at bounding box center [332, 218] width 269 height 11
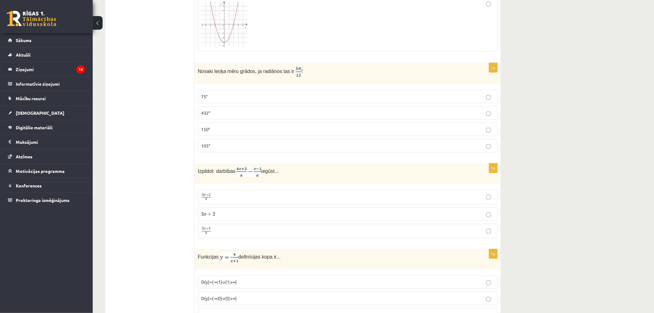
scroll to position [2295, 0]
click at [382, 152] on label "105°" at bounding box center [348, 145] width 300 height 13
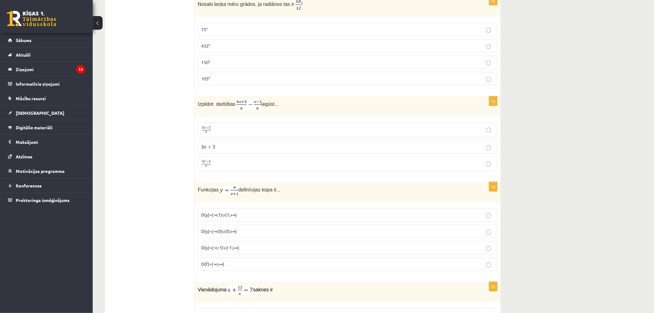
scroll to position [2363, 0]
click at [301, 164] on p "3 x + 4 a 3 x + 4 a" at bounding box center [347, 163] width 293 height 8
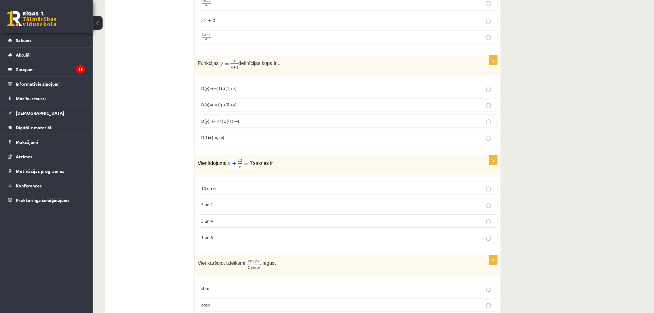
scroll to position [2490, 0]
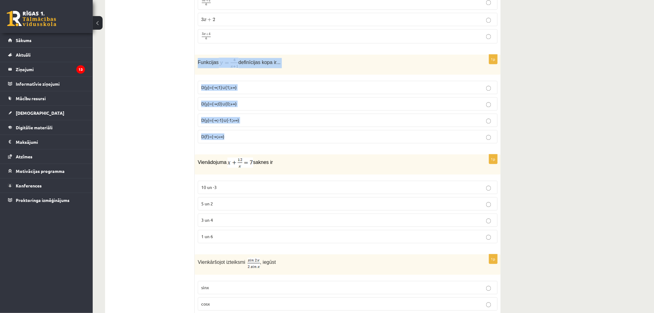
drag, startPoint x: 196, startPoint y: 64, endPoint x: 283, endPoint y: 137, distance: 114.1
click at [283, 137] on div "1p Funkcijas definīcijas kopa ir... D(y)=(-∞;1)∪(1;+∞) D(y)=(-∞;0)∪(0;+∞) D(y)=…" at bounding box center [348, 101] width 306 height 94
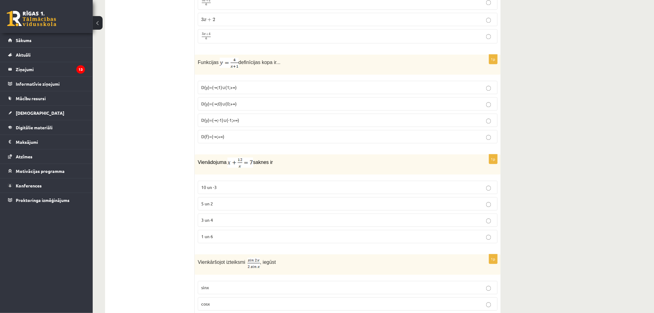
click at [281, 127] on label "D(y)=(-∞;-1)∪(-1;+∞)" at bounding box center [348, 119] width 300 height 13
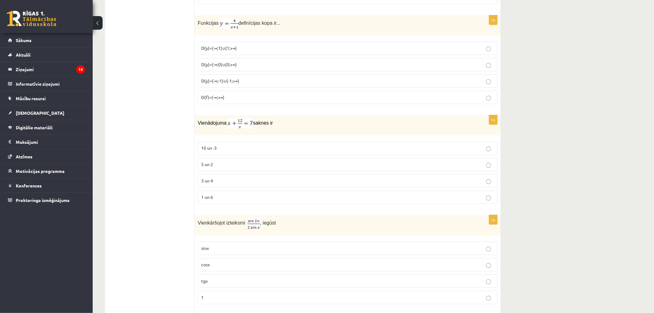
scroll to position [2529, 0]
click at [250, 187] on label "3 un 4" at bounding box center [348, 179] width 300 height 13
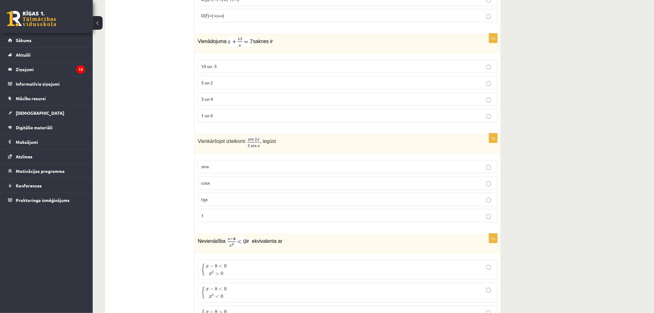
scroll to position [2620, 0]
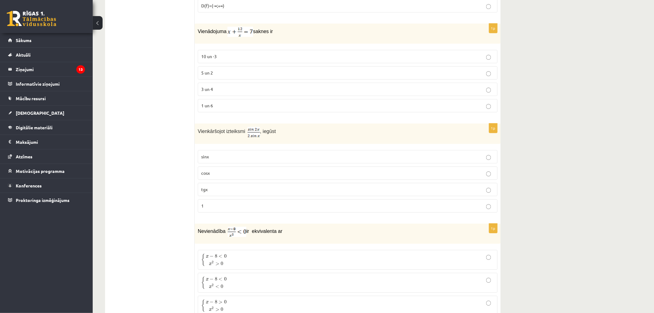
click at [228, 174] on p "cosx" at bounding box center [347, 173] width 293 height 6
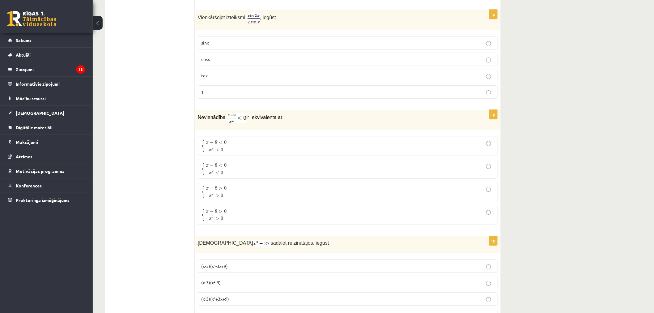
scroll to position [2735, 0]
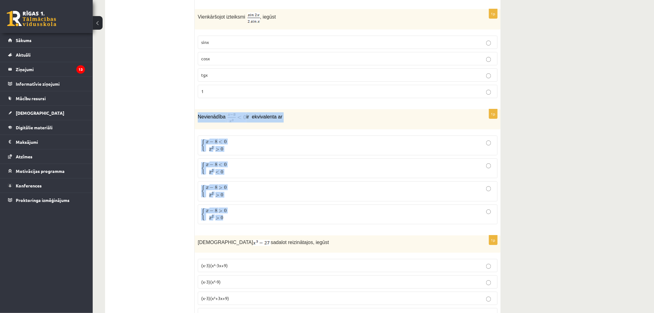
drag, startPoint x: 197, startPoint y: 119, endPoint x: 258, endPoint y: 218, distance: 116.1
click at [258, 218] on div "1p Nevienādība ir ekvivalenta ar { x − 8 < 0 x 2 > 0 { x − 8 < 0 x 2 > 0 { x − …" at bounding box center [348, 169] width 306 height 120
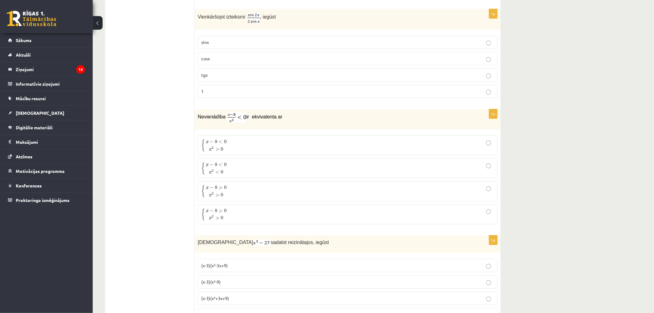
click at [304, 150] on p "{ x − 8 < 0 x 2 > 0 { x − 8 < 0 x 2 > 0" at bounding box center [347, 145] width 293 height 13
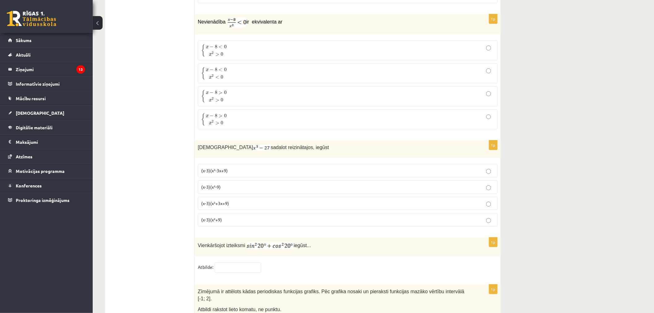
scroll to position [2830, 0]
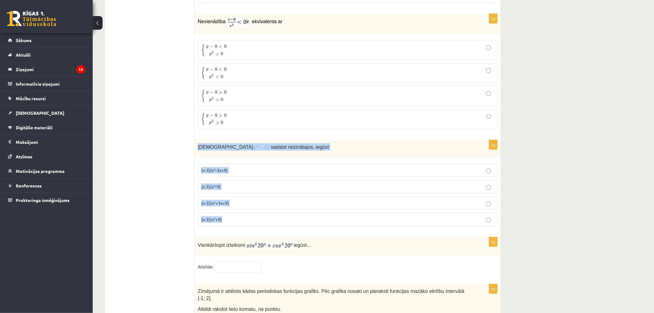
drag, startPoint x: 196, startPoint y: 150, endPoint x: 256, endPoint y: 221, distance: 92.9
click at [256, 221] on div "1p Izteiksmi sadalot reizinātajos, iegūst (x-3)(x²-3x+9) (x-3)(x²-9) (x-3)(x²+3…" at bounding box center [348, 185] width 306 height 91
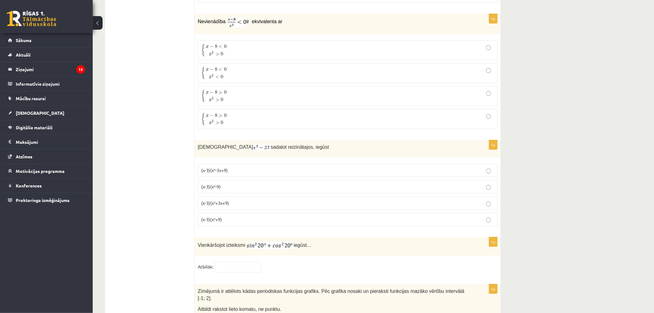
click at [293, 206] on p "(x-3)(x²+3x+9)" at bounding box center [347, 203] width 293 height 6
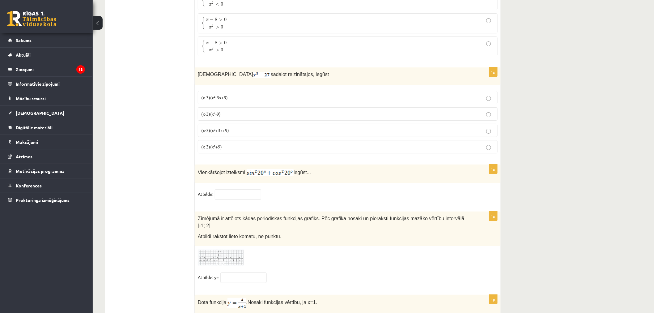
scroll to position [2945, 0]
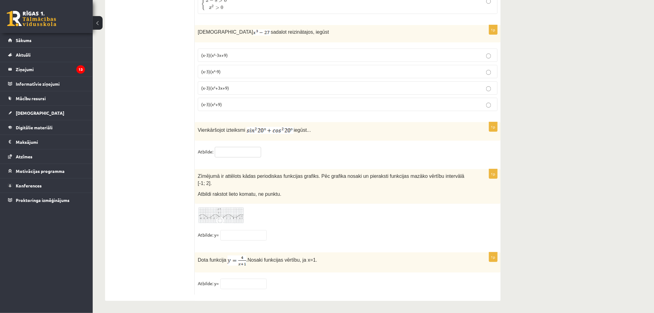
click at [225, 156] on input "text" at bounding box center [238, 152] width 46 height 11
type input "*"
click at [335, 198] on div "Zīmējumā ir attēlots kādas periodiskas funkcijas grafiks. Pēc grafika nosaki un…" at bounding box center [348, 186] width 306 height 35
click at [306, 210] on div at bounding box center [348, 215] width 300 height 17
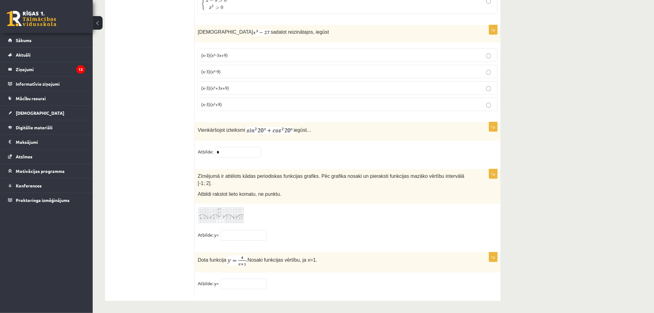
click at [226, 209] on img at bounding box center [221, 215] width 46 height 17
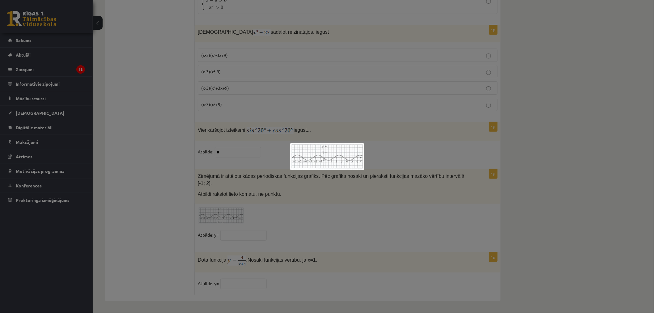
click at [291, 190] on div at bounding box center [327, 156] width 654 height 313
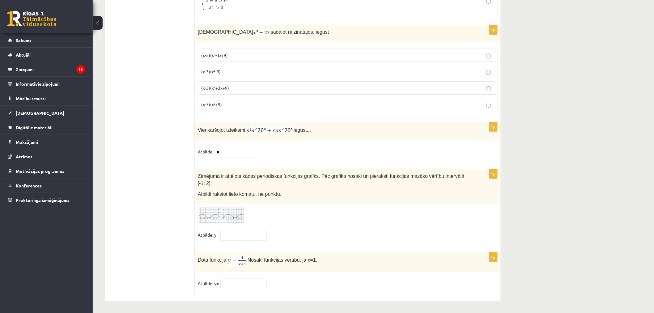
click at [231, 217] on img at bounding box center [221, 215] width 46 height 17
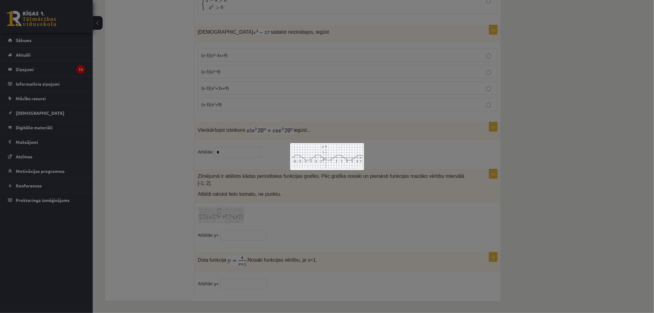
click at [259, 211] on div at bounding box center [327, 156] width 654 height 313
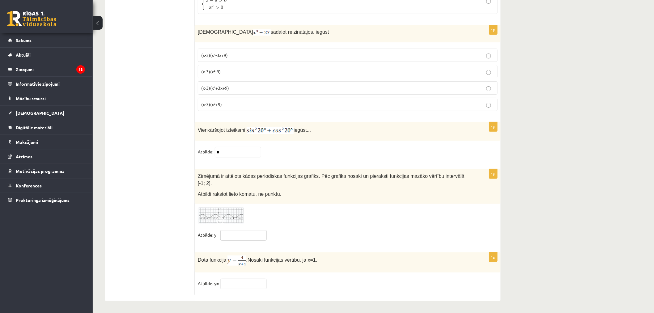
click at [236, 234] on input "text" at bounding box center [243, 235] width 46 height 11
click at [232, 219] on img at bounding box center [221, 215] width 46 height 17
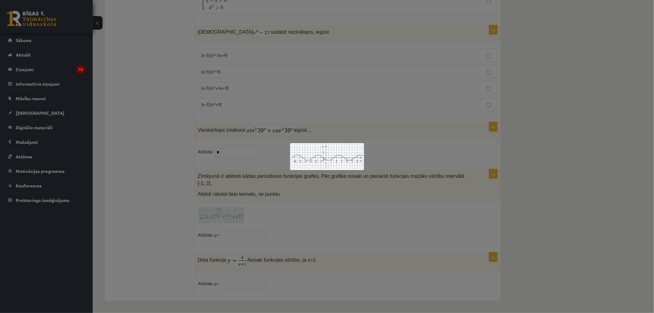
click at [269, 202] on div at bounding box center [327, 156] width 654 height 313
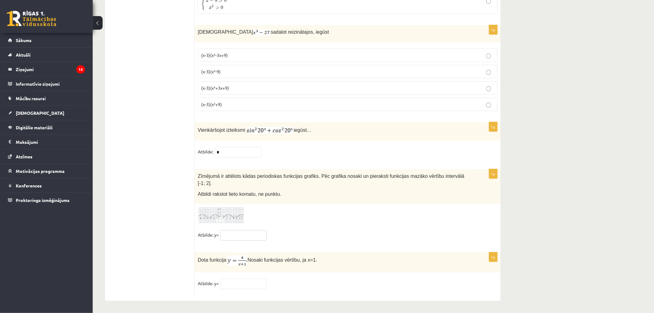
click at [250, 236] on input "text" at bounding box center [243, 235] width 46 height 11
drag, startPoint x: 197, startPoint y: 260, endPoint x: 318, endPoint y: 248, distance: 121.4
click at [221, 230] on input "***" at bounding box center [243, 235] width 46 height 11
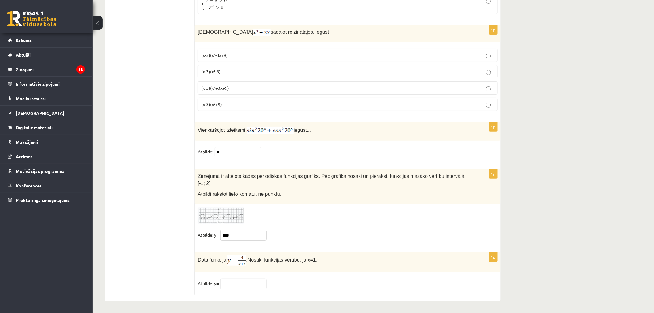
type input "****"
click at [254, 278] on input "text" at bounding box center [243, 283] width 46 height 11
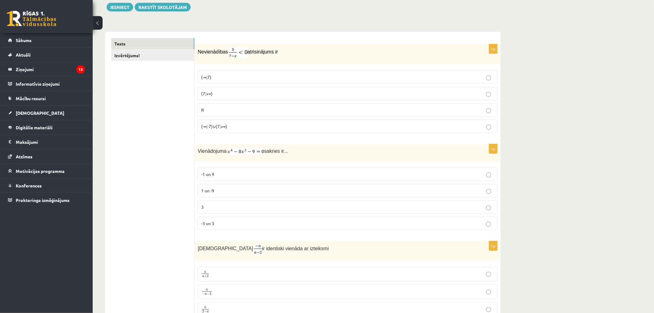
scroll to position [0, 0]
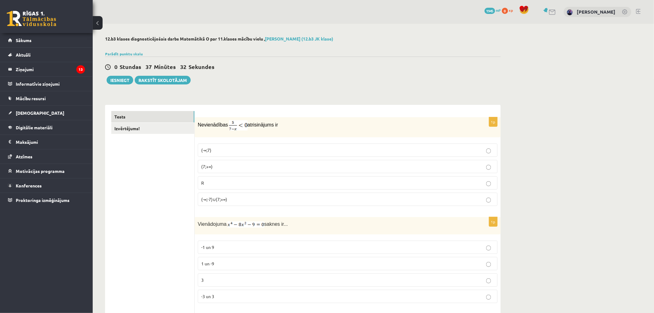
type input "*"
click at [121, 80] on button "Iesniegt" at bounding box center [120, 80] width 27 height 9
click at [152, 128] on link "Izvērtējums!" at bounding box center [152, 128] width 83 height 11
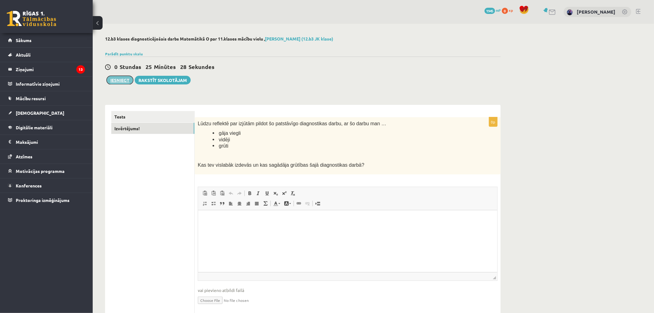
click at [122, 79] on button "Iesniegt" at bounding box center [120, 80] width 27 height 9
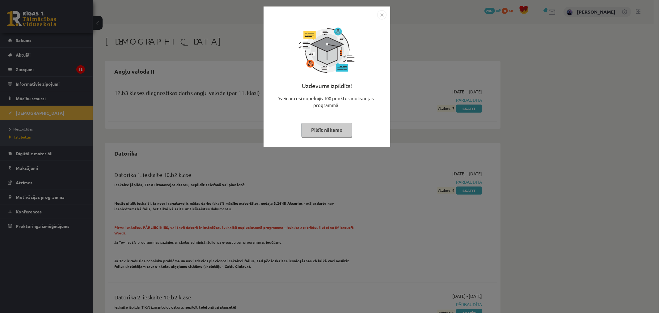
click at [381, 14] on img "Close" at bounding box center [381, 14] width 9 height 9
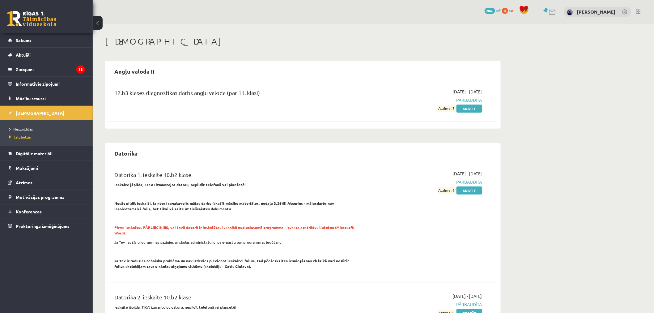
click at [14, 127] on span "Neizpildītās" at bounding box center [20, 128] width 23 height 5
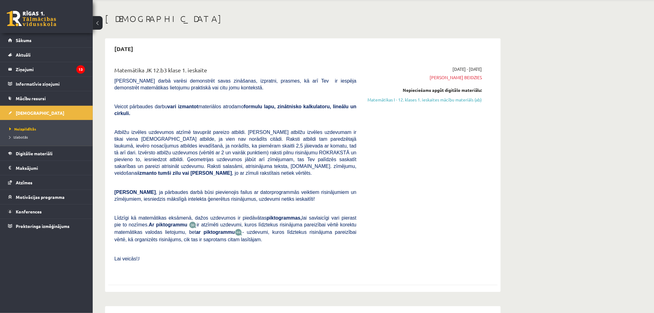
scroll to position [23, 0]
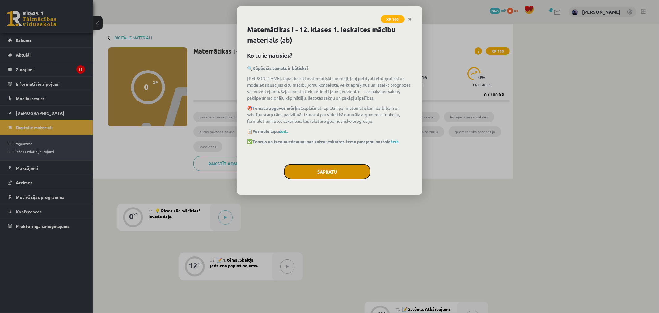
click at [339, 177] on button "Sapratu" at bounding box center [327, 171] width 87 height 15
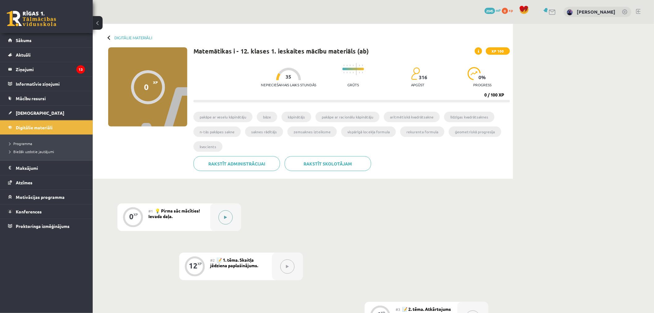
click at [227, 216] on button at bounding box center [225, 217] width 14 height 14
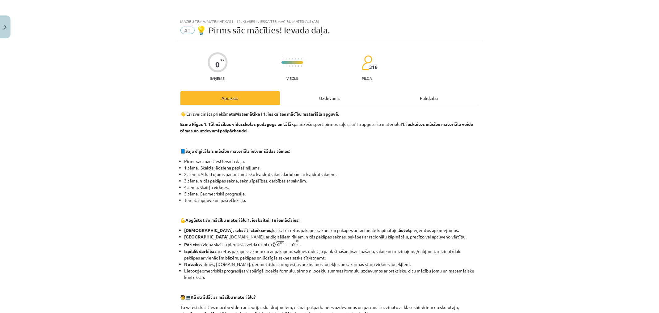
scroll to position [184, 0]
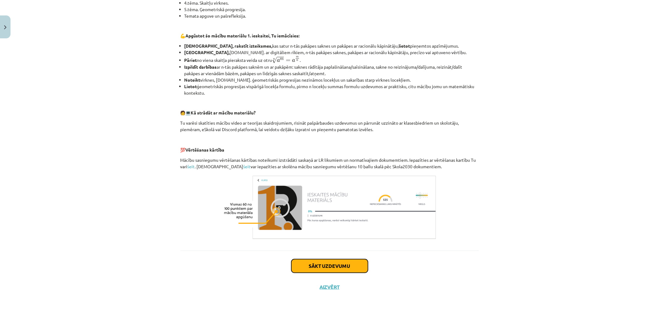
click at [318, 270] on button "Sākt uzdevumu" at bounding box center [329, 266] width 77 height 14
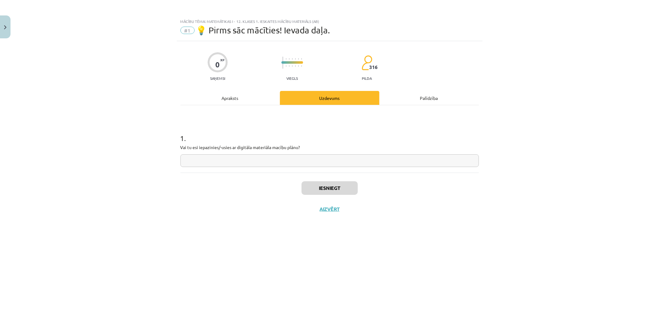
scroll to position [0, 0]
click at [336, 159] on input "text" at bounding box center [329, 160] width 298 height 13
type input "**"
click at [341, 191] on button "Iesniegt" at bounding box center [330, 188] width 56 height 14
click at [351, 208] on button "Nākamā nodarbība" at bounding box center [329, 213] width 61 height 14
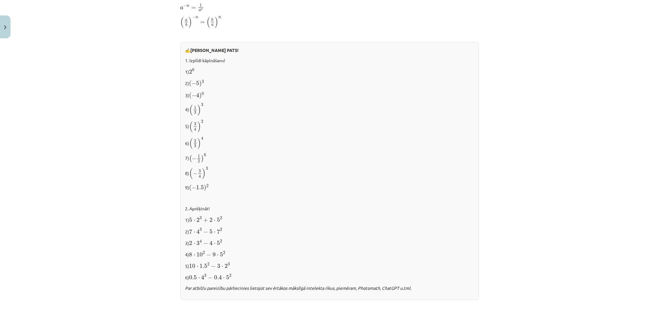
scroll to position [569, 0]
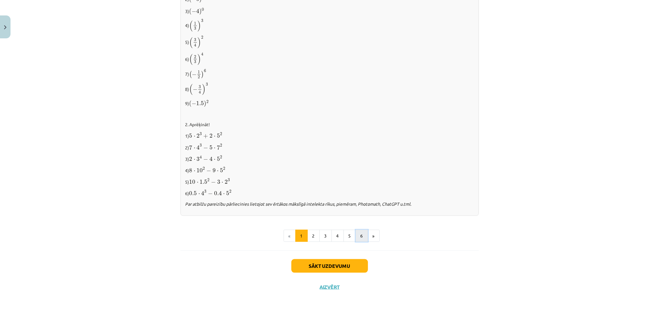
click at [356, 234] on button "6" at bounding box center [362, 236] width 12 height 12
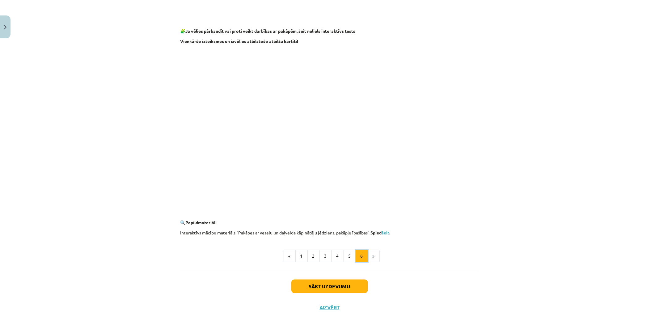
scroll to position [508, 0]
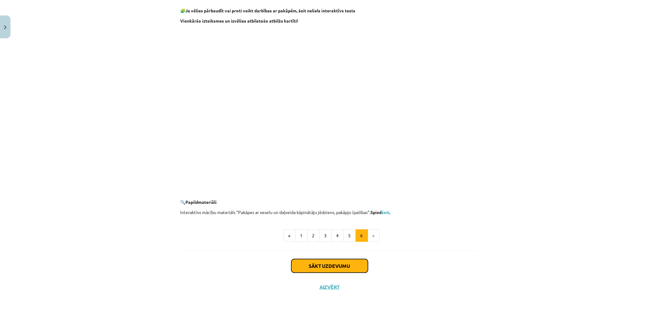
click at [328, 259] on button "Sākt uzdevumu" at bounding box center [329, 266] width 77 height 14
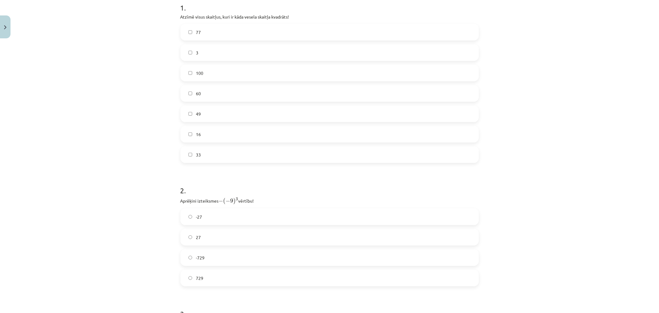
scroll to position [131, 0]
click at [300, 53] on label "3" at bounding box center [329, 51] width 297 height 15
click at [292, 31] on label "77" at bounding box center [329, 30] width 297 height 15
click at [264, 75] on label "100" at bounding box center [329, 71] width 297 height 15
click at [263, 97] on label "60" at bounding box center [329, 92] width 297 height 15
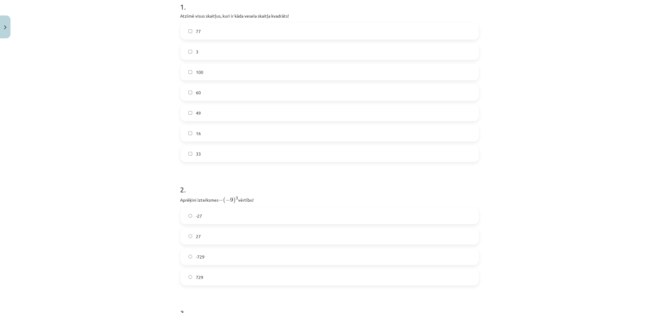
click at [241, 117] on label "49" at bounding box center [329, 112] width 297 height 15
click at [240, 132] on label "16" at bounding box center [329, 132] width 297 height 15
click at [242, 35] on label "77" at bounding box center [329, 30] width 297 height 15
click at [243, 44] on label "3" at bounding box center [329, 51] width 297 height 15
click at [244, 91] on label "60" at bounding box center [329, 92] width 297 height 15
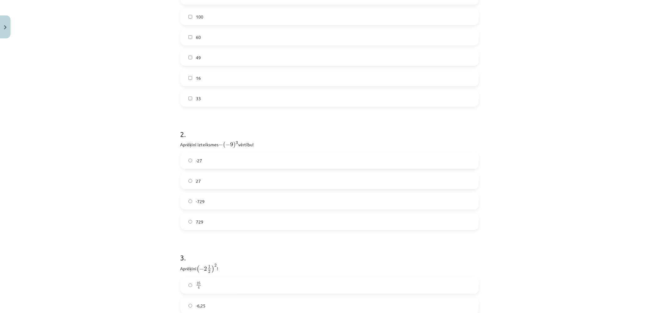
scroll to position [186, 0]
click at [242, 224] on label "729" at bounding box center [329, 221] width 297 height 15
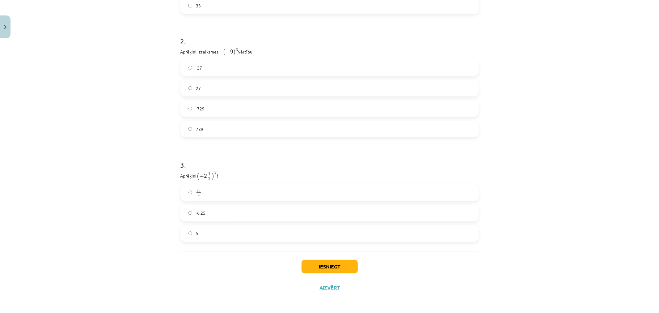
click at [248, 197] on label "25 4 25 4" at bounding box center [329, 192] width 297 height 15
click at [329, 267] on button "Iesniegt" at bounding box center [330, 267] width 56 height 14
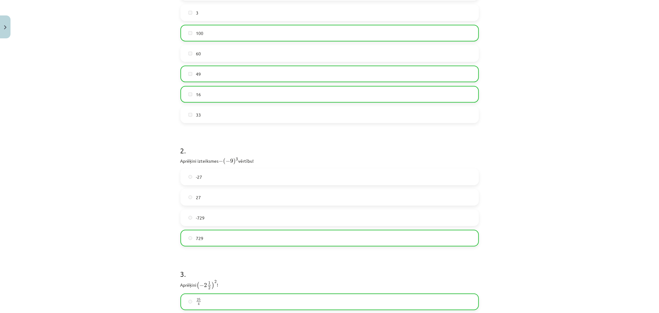
scroll to position [299, 0]
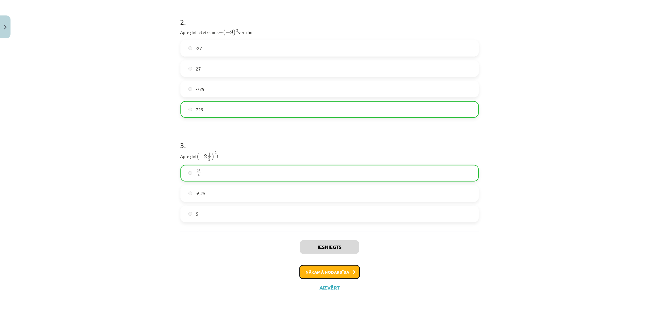
click at [334, 269] on button "Nākamā nodarbība" at bounding box center [329, 272] width 61 height 14
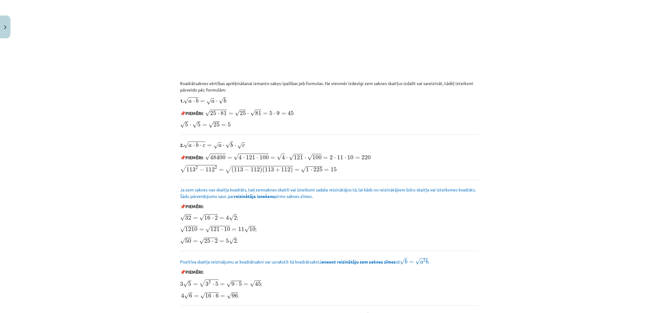
scroll to position [658, 0]
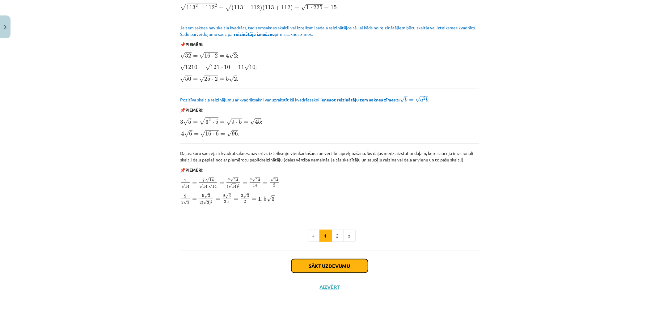
click at [334, 269] on button "Sākt uzdevumu" at bounding box center [329, 266] width 77 height 14
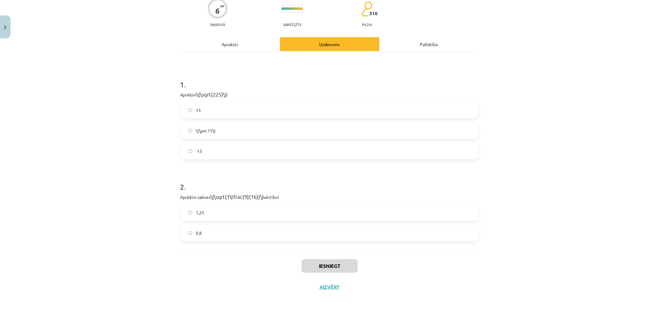
scroll to position [15, 0]
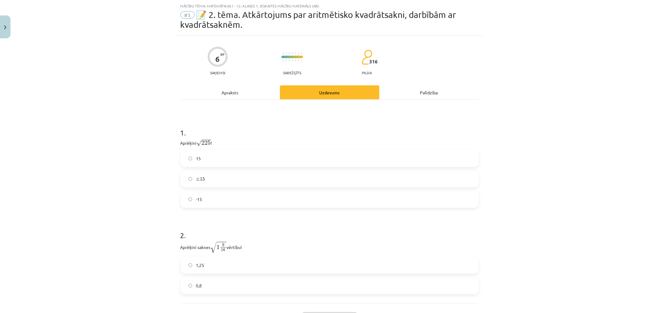
click at [266, 164] on label "15" at bounding box center [329, 158] width 297 height 15
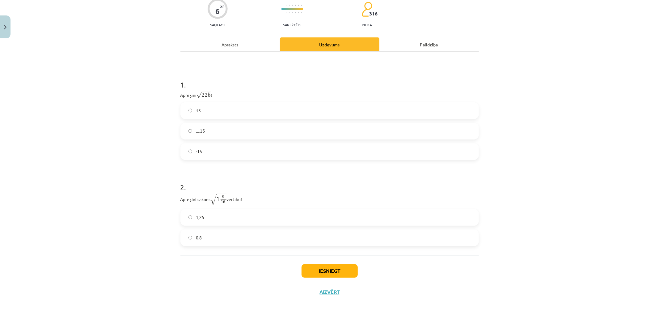
scroll to position [68, 0]
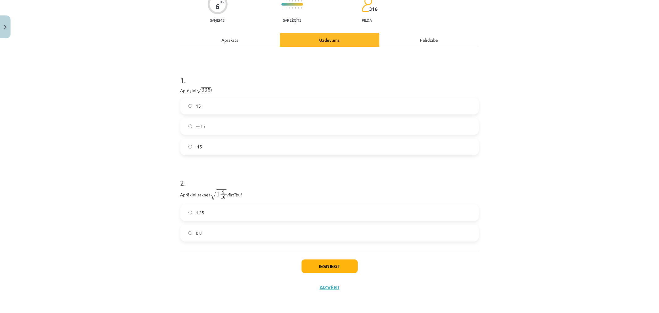
click at [248, 212] on label "1,25" at bounding box center [329, 212] width 297 height 15
click at [310, 264] on button "Iesniegt" at bounding box center [330, 266] width 56 height 14
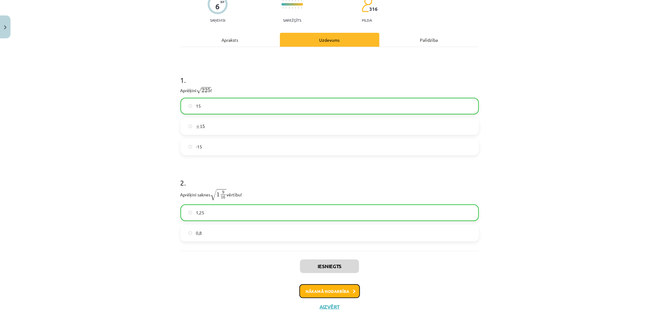
click at [318, 287] on button "Nākamā nodarbība" at bounding box center [329, 291] width 61 height 14
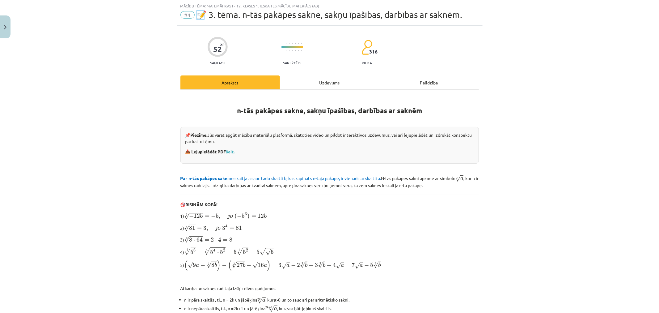
scroll to position [111, 0]
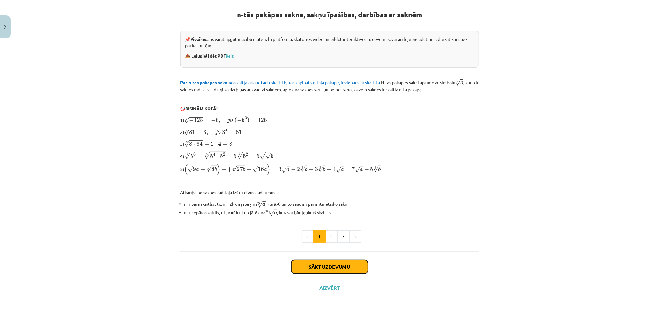
click at [322, 269] on button "Sākt uzdevumu" at bounding box center [329, 267] width 77 height 14
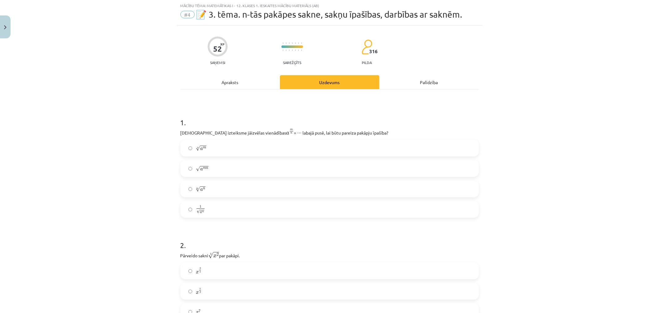
scroll to position [15, 0]
click at [322, 269] on label "x 2 5 x 2 5" at bounding box center [329, 270] width 297 height 15
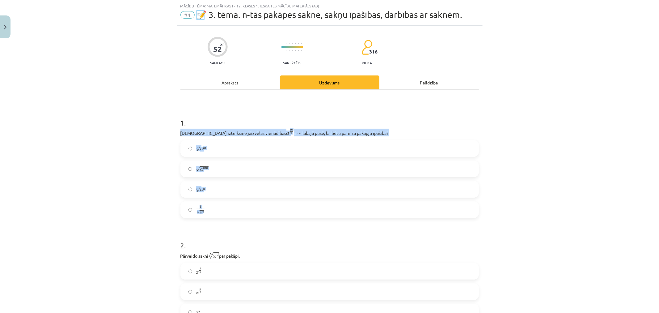
drag, startPoint x: 175, startPoint y: 132, endPoint x: 243, endPoint y: 216, distance: 107.8
copy div "Kura izteiksme jāizvēlas vienādības a m n a m n = ⋯ labajā pusē, lai būtu parei…"
click at [264, 193] on label "m √ a n a n m" at bounding box center [329, 188] width 297 height 15
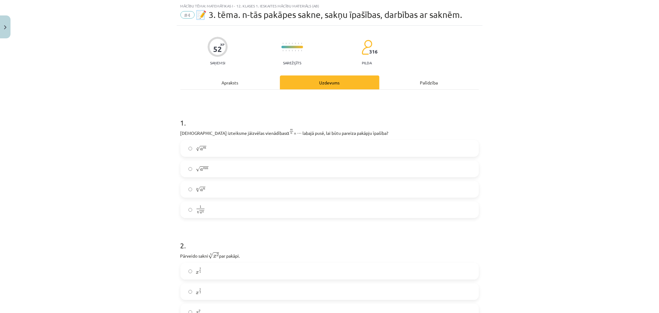
click at [276, 152] on label "n √ a m a m n" at bounding box center [329, 148] width 297 height 15
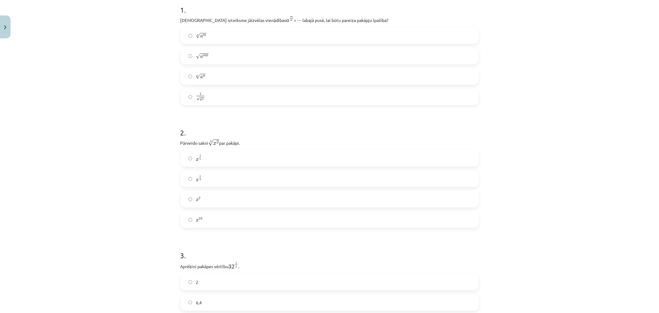
scroll to position [129, 0]
drag, startPoint x: 176, startPoint y: 139, endPoint x: 235, endPoint y: 215, distance: 96.0
copy div "Pārveido sakni 5 √ x 2 x 2 5 par pakāpi. x 2 5 x 2 5 x 5 2 x 5 2 x 7 x 7 x 10"
click at [294, 127] on h1 "2 ." at bounding box center [329, 126] width 298 height 19
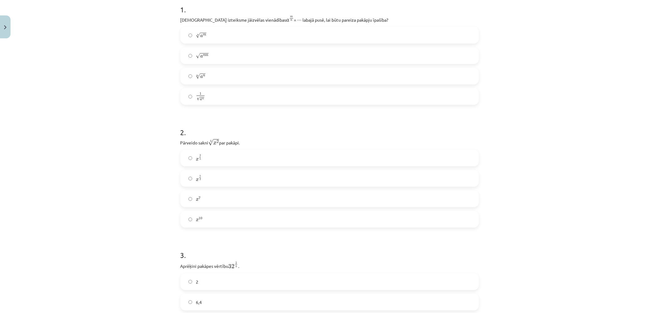
click at [293, 152] on label "x 2 5 x 2 5" at bounding box center [329, 157] width 297 height 15
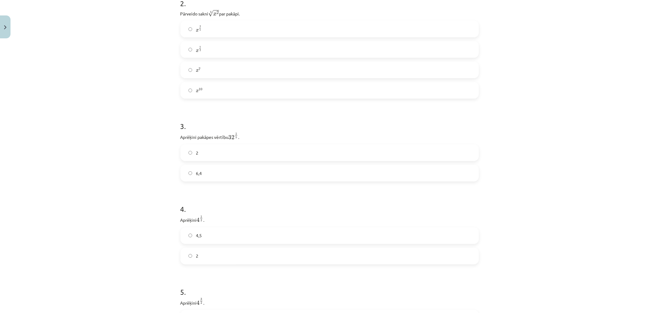
scroll to position [258, 0]
click at [333, 156] on label "2" at bounding box center [329, 152] width 297 height 15
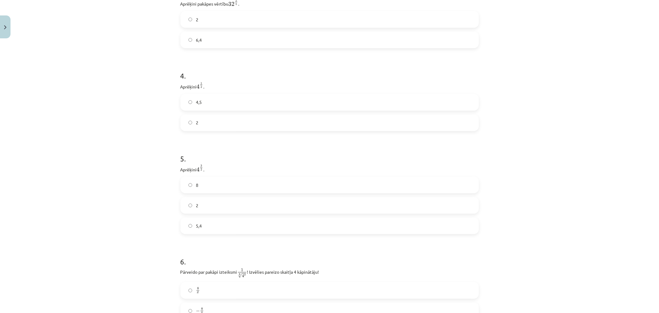
scroll to position [391, 0]
click at [294, 128] on label "2" at bounding box center [329, 122] width 297 height 15
click at [261, 187] on label "8" at bounding box center [329, 184] width 297 height 15
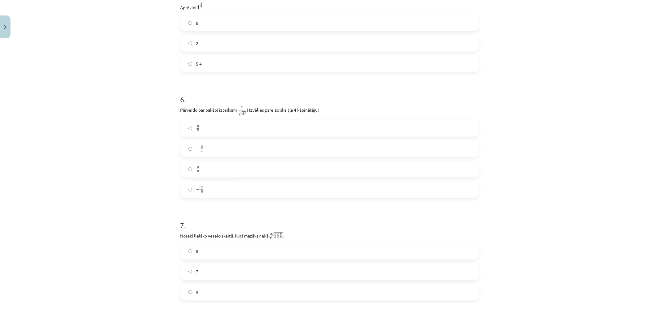
scroll to position [553, 0]
drag, startPoint x: 170, startPoint y: 109, endPoint x: 227, endPoint y: 185, distance: 94.7
click at [227, 185] on div "Mācību tēma: Matemātikas i - 12. klases 1. ieskaites mācību materiāls (ab) #4 📝…" at bounding box center [329, 156] width 659 height 313
copy div "Pārveido par pakāpi izteiksmi 1 8 √ 4 x 1 4 x 8 ! Izvēlies pareizo skaitļa 4 kā…"
click at [240, 149] on label "− 8 x − 8 x" at bounding box center [329, 147] width 297 height 15
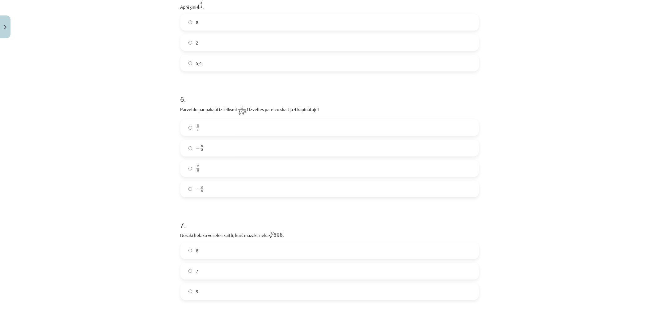
click at [209, 195] on label "− x 8 − x 8" at bounding box center [329, 188] width 297 height 15
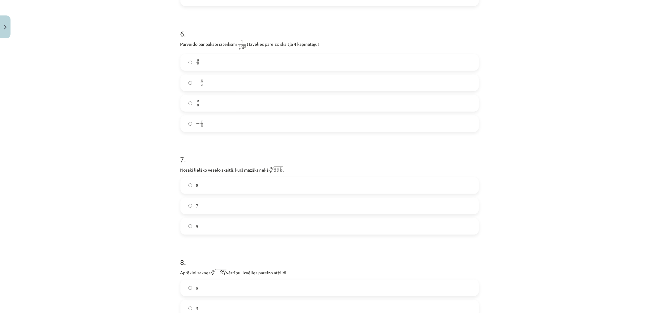
scroll to position [619, 0]
click at [209, 184] on label "8" at bounding box center [329, 184] width 297 height 15
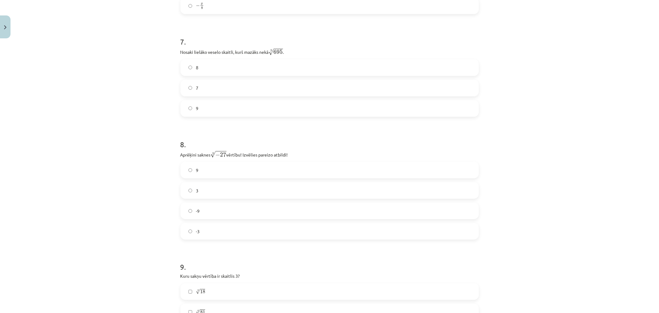
scroll to position [737, 0]
click at [297, 233] on label "-3" at bounding box center [329, 229] width 297 height 15
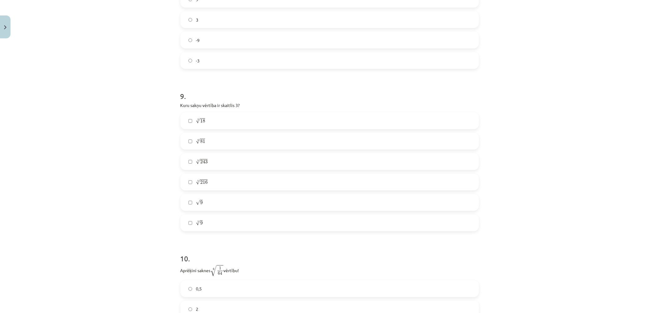
scroll to position [907, 0]
click at [341, 203] on label "√ 9 9" at bounding box center [329, 201] width 297 height 15
click at [298, 146] on label "4 √ 81 81 4" at bounding box center [329, 140] width 297 height 15
click at [291, 157] on label "5 √ 243 243 5" at bounding box center [329, 161] width 297 height 15
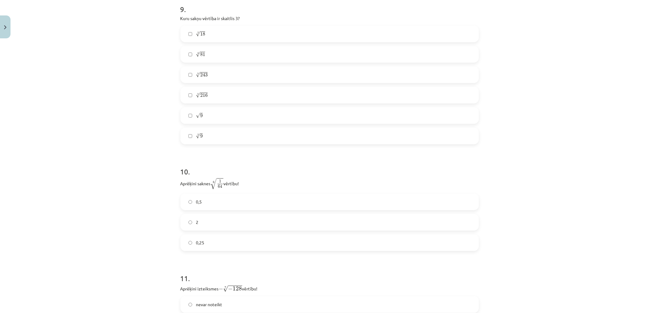
scroll to position [994, 0]
click at [261, 209] on label "0,5" at bounding box center [329, 200] width 297 height 15
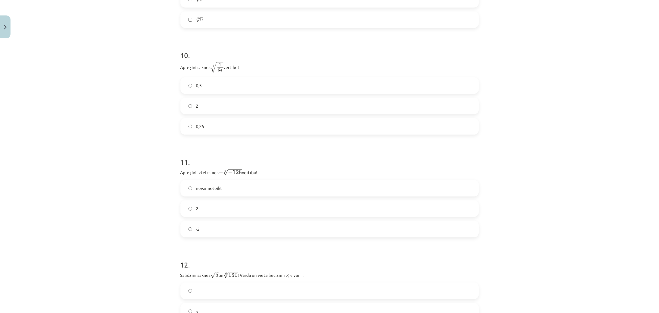
scroll to position [1110, 0]
click at [271, 206] on label "2" at bounding box center [329, 207] width 297 height 15
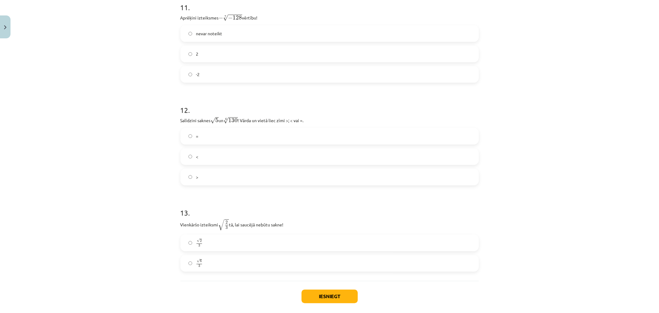
scroll to position [1267, 0]
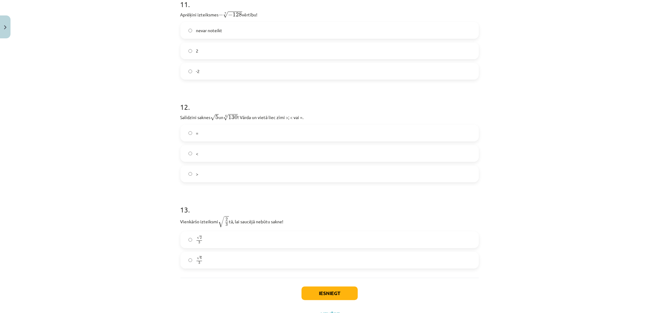
click at [217, 152] on label "<" at bounding box center [329, 153] width 297 height 15
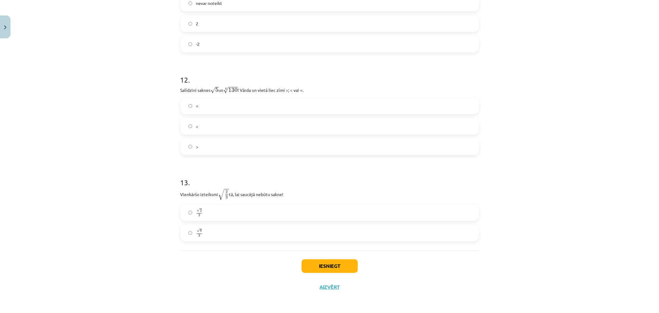
click at [180, 193] on p "Vienkāršo izteiksmi √ 2 3 2 3 tā, lai saucējā nebūtu sakne!" at bounding box center [329, 194] width 298 height 12
click at [211, 234] on label "√ 6 3 6 3" at bounding box center [329, 232] width 297 height 15
click at [247, 269] on div "Iesniegt Aizvērt" at bounding box center [329, 271] width 298 height 43
click at [247, 269] on body "0 Dāvanas 2045 mP 0 xp Vineta Stivriņa Sākums Aktuāli Kā mācīties eSKOLĀ Kontak…" at bounding box center [329, 156] width 659 height 313
drag, startPoint x: 247, startPoint y: 269, endPoint x: 314, endPoint y: 264, distance: 67.9
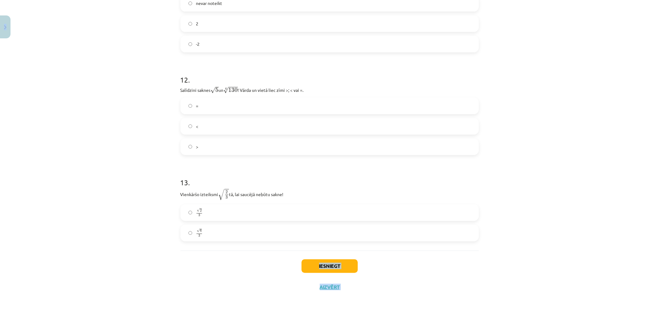
click at [314, 264] on body "0 Dāvanas 2045 mP 0 xp Vineta Stivriņa Sākums Aktuāli Kā mācīties eSKOLĀ Kontak…" at bounding box center [329, 156] width 659 height 313
click at [314, 264] on button "Iesniegt" at bounding box center [330, 266] width 56 height 14
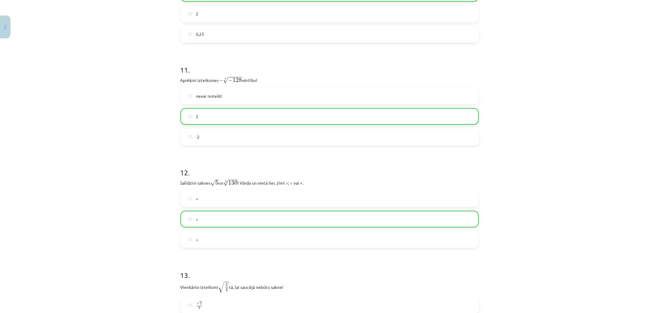
scroll to position [1316, 0]
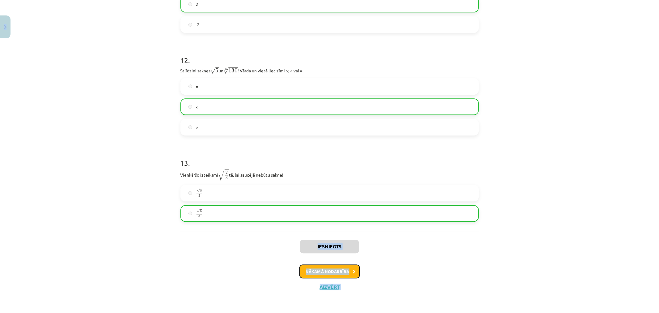
click at [330, 269] on button "Nākamā nodarbība" at bounding box center [329, 271] width 61 height 14
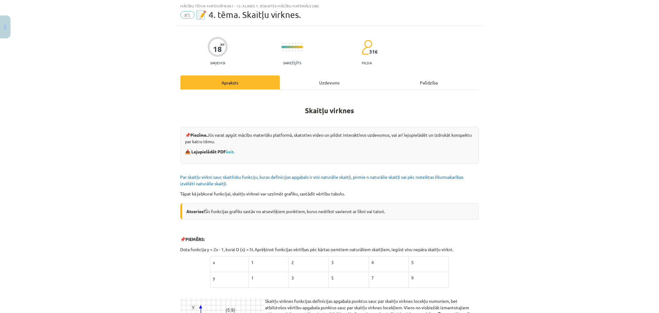
scroll to position [554, 0]
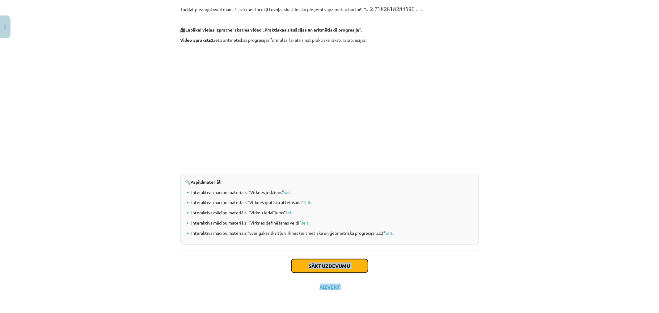
click at [330, 266] on button "Sākt uzdevumu" at bounding box center [329, 266] width 77 height 14
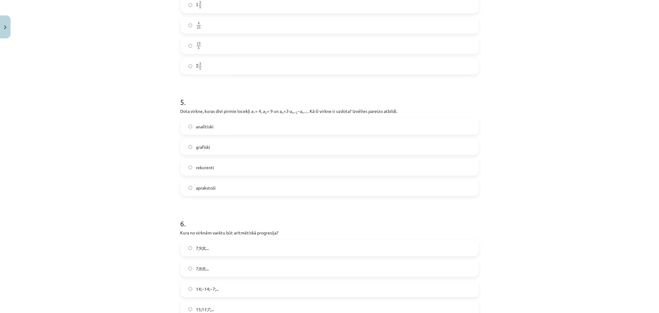
scroll to position [600, 0]
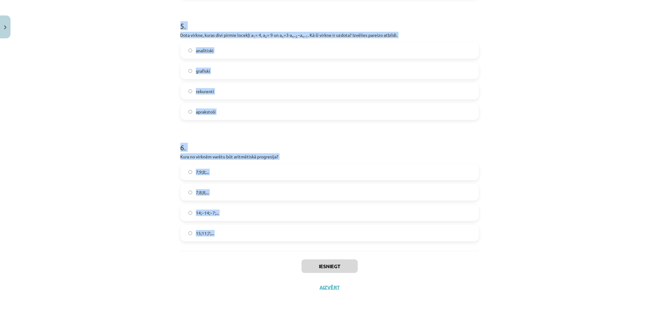
drag, startPoint x: 177, startPoint y: 131, endPoint x: 287, endPoint y: 266, distance: 174.2
copy form "Skaitļu virkne -7; -4; -1; 2; 5; ... ir Ne augoša, ne dilstoša Dilstoša Augoša …"
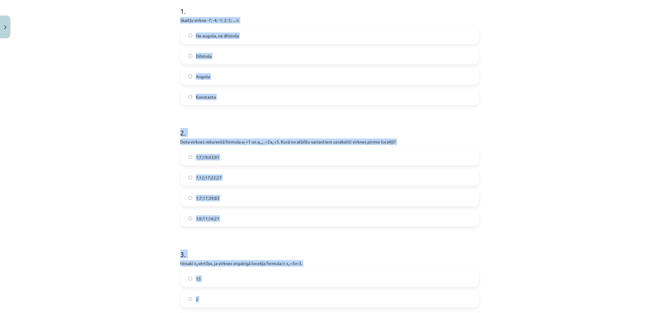
scroll to position [0, 0]
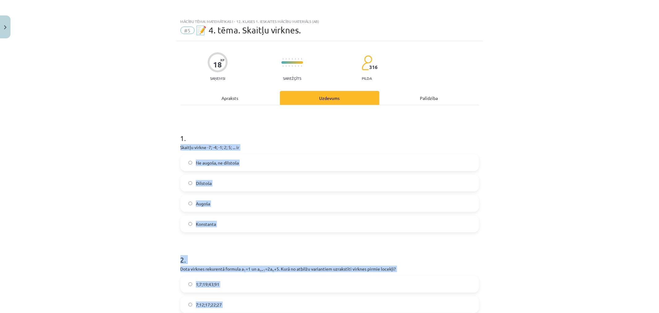
click at [232, 208] on label "Augoša" at bounding box center [329, 203] width 297 height 15
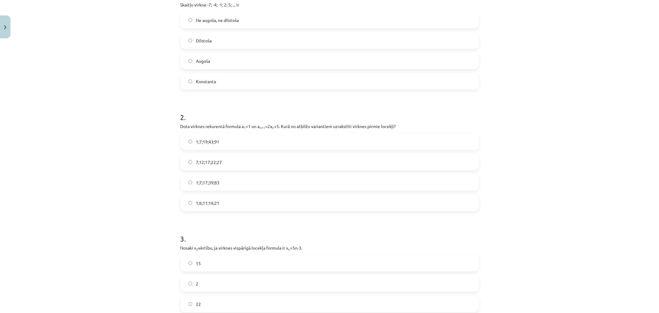
scroll to position [149, 0]
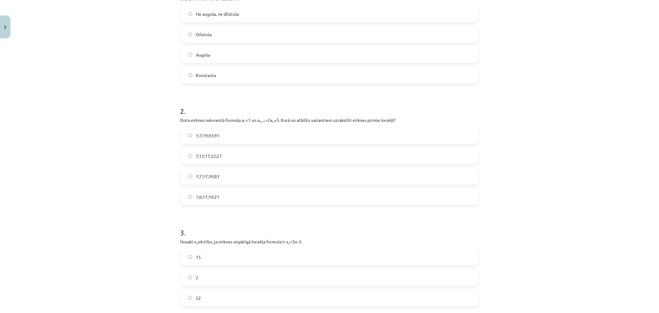
click at [214, 139] on label "1;7;19;43;91" at bounding box center [329, 135] width 297 height 15
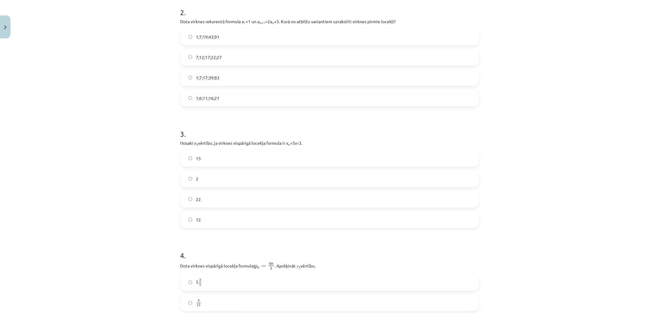
scroll to position [248, 0]
click at [274, 214] on label "12" at bounding box center [329, 218] width 297 height 15
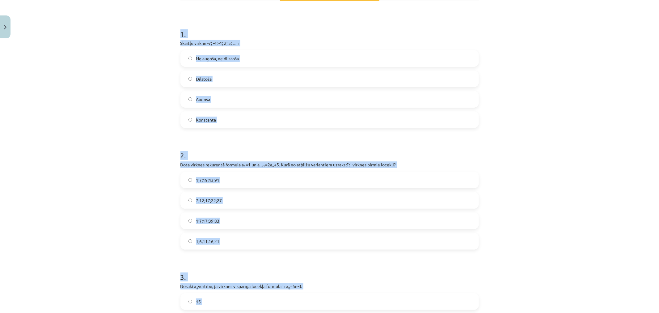
scroll to position [0, 0]
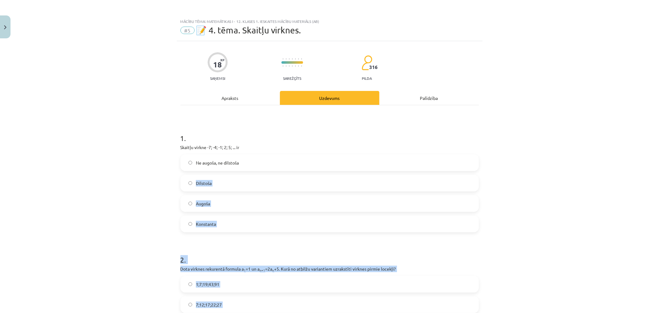
drag, startPoint x: 203, startPoint y: 191, endPoint x: 488, endPoint y: 154, distance: 286.7
click at [488, 154] on div "Mācību tēma: Matemātikas i - 12. klases 1. ieskaites mācību materiāls (ab) #5 📝…" at bounding box center [329, 156] width 659 height 313
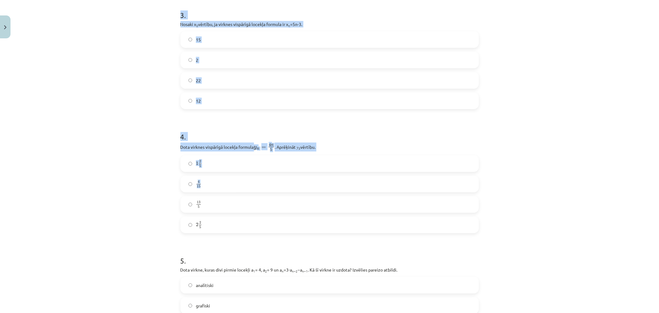
scroll to position [366, 0]
click at [551, 150] on div "Mācību tēma: Matemātikas i - 12. klases 1. ieskaites mācību materiāls (ab) #5 📝…" at bounding box center [329, 156] width 659 height 313
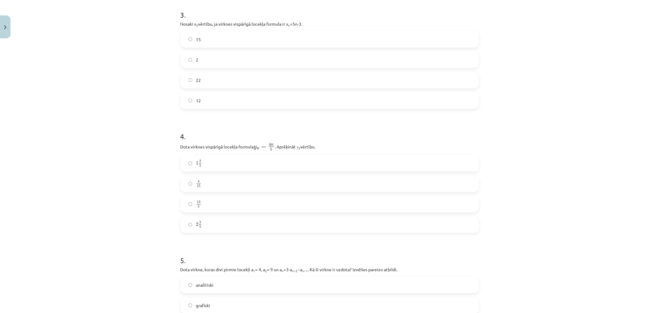
click at [287, 218] on label "2 2 5 2 2 5" at bounding box center [329, 224] width 297 height 15
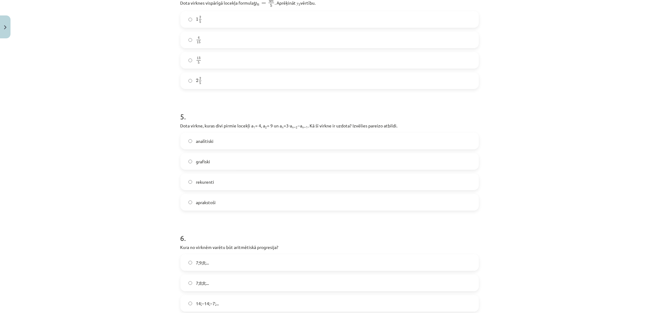
click at [291, 180] on label "rekurenti" at bounding box center [329, 181] width 297 height 15
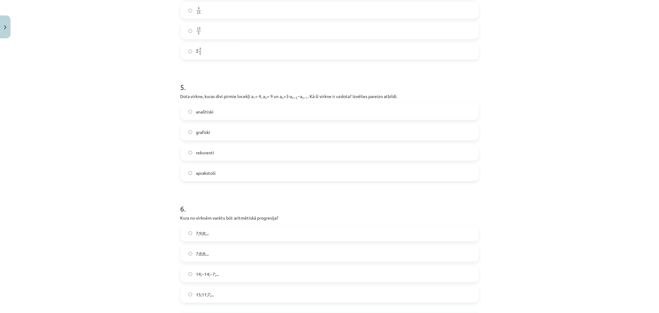
scroll to position [600, 0]
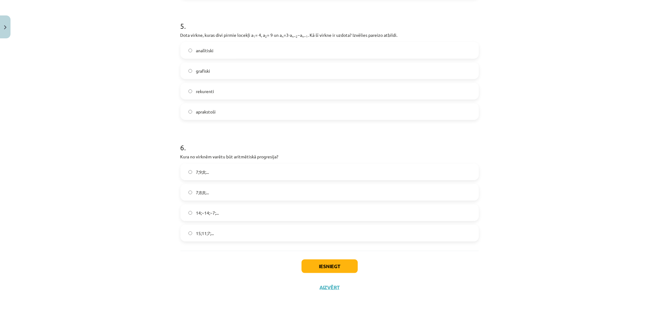
click at [236, 233] on label "15;11;7;..." at bounding box center [329, 232] width 297 height 15
click at [313, 270] on button "Iesniegt" at bounding box center [330, 266] width 56 height 14
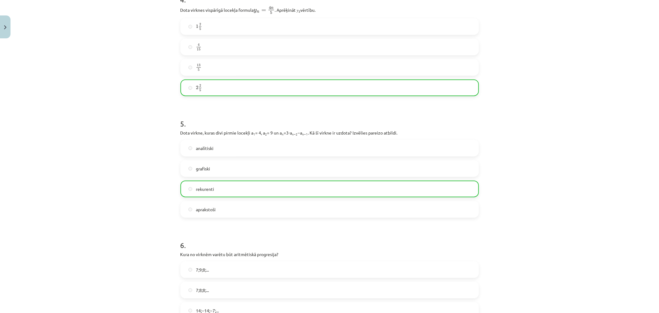
scroll to position [620, 0]
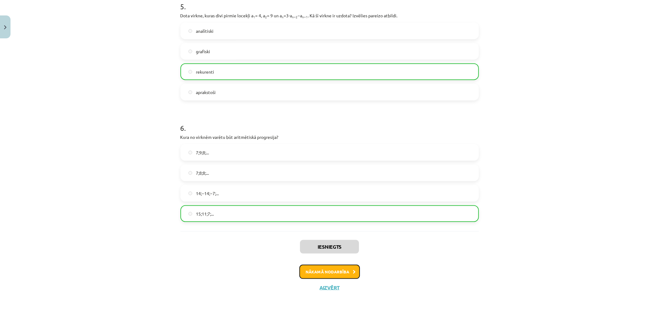
click at [319, 270] on button "Nākamā nodarbība" at bounding box center [329, 271] width 61 height 14
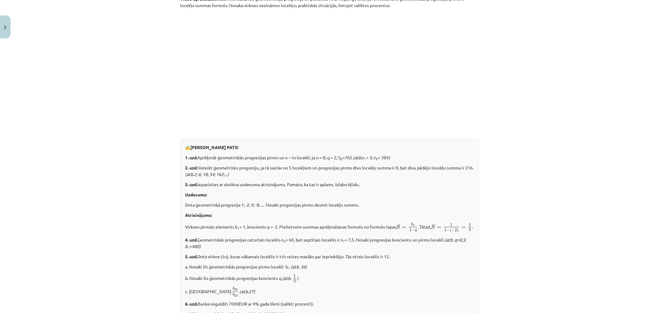
scroll to position [688, 0]
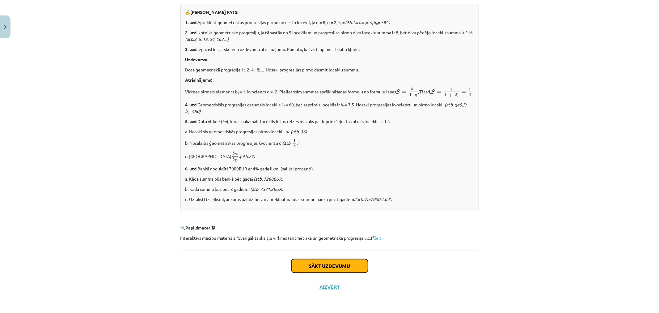
click at [319, 270] on button "Sākt uzdevumu" at bounding box center [329, 266] width 77 height 14
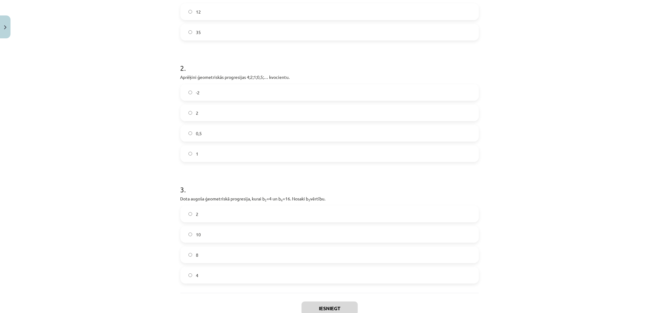
scroll to position [193, 0]
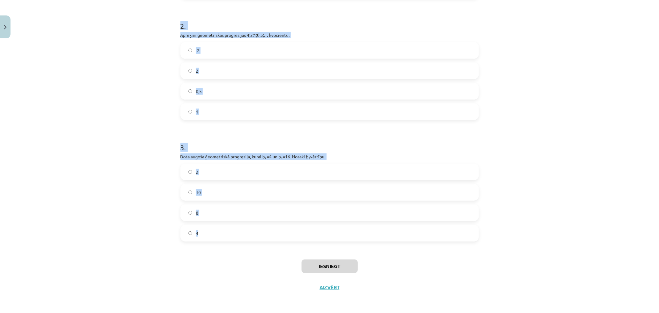
drag, startPoint x: 175, startPoint y: 117, endPoint x: 239, endPoint y: 240, distance: 138.1
click at [239, 240] on div "12 XP Saņemsi Sarežģīts 316 pilda Apraksts Uzdevums Palīdzība 1 . Aprēķini ģeom…" at bounding box center [330, 72] width 306 height 449
copy form "1 . Aprēķini ģeometriskās progresijas nākamo locekli, ja b 1 = 7 un q=5. 12 35 …"
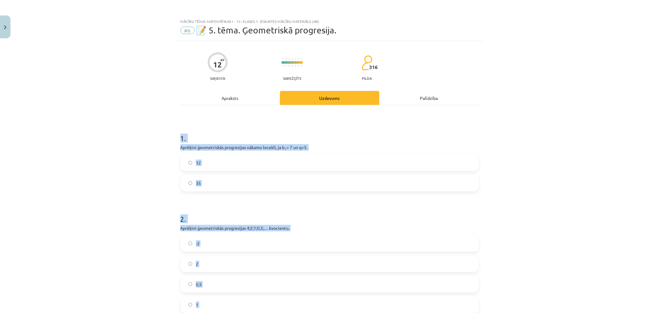
click at [281, 184] on label "35" at bounding box center [329, 182] width 297 height 15
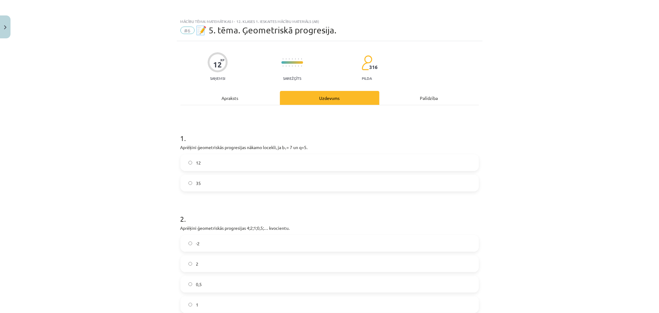
click at [285, 281] on label "0,5" at bounding box center [329, 283] width 297 height 15
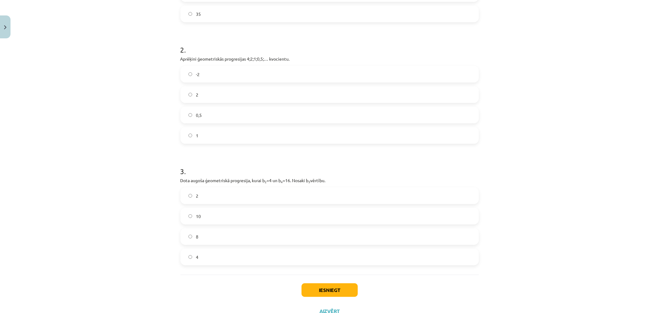
scroll to position [169, 0]
click at [214, 243] on label "8" at bounding box center [329, 235] width 297 height 15
click at [323, 289] on button "Iesniegt" at bounding box center [330, 290] width 56 height 14
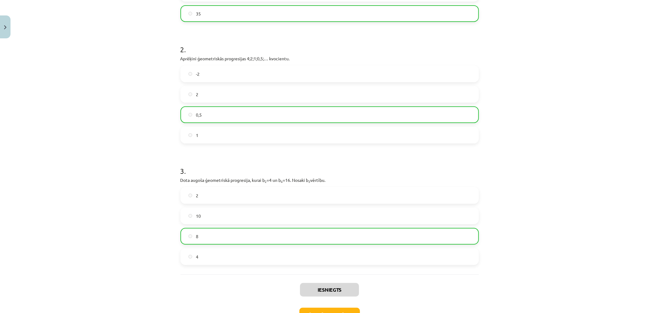
scroll to position [213, 0]
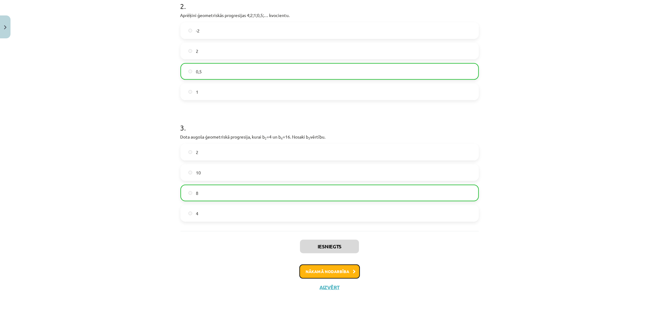
click at [329, 273] on button "Nākamā nodarbība" at bounding box center [329, 271] width 61 height 14
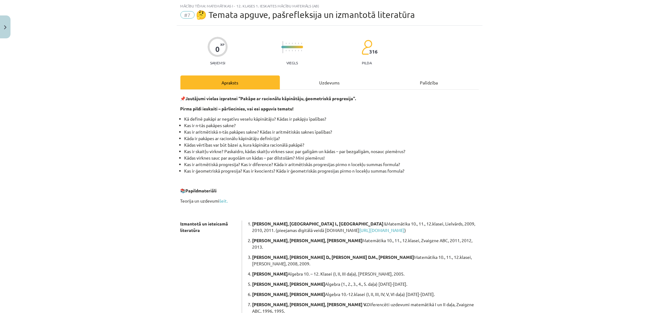
scroll to position [78, 0]
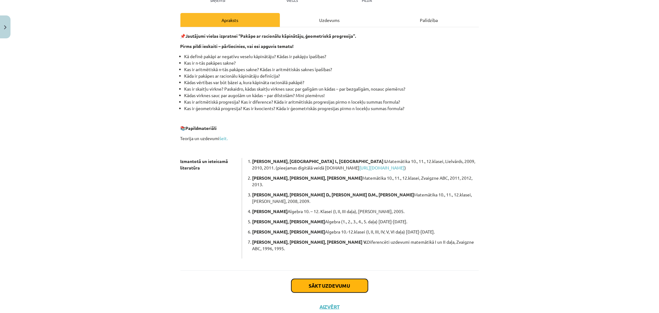
click at [328, 279] on button "Sākt uzdevumu" at bounding box center [329, 286] width 77 height 14
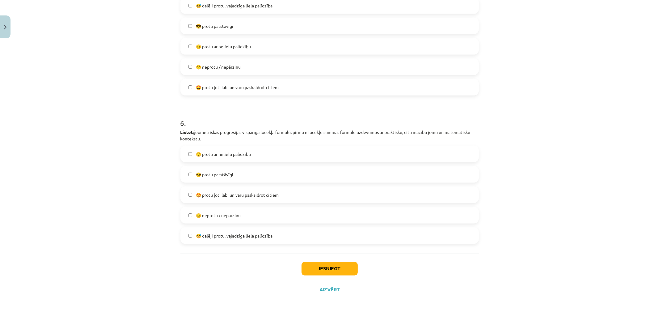
scroll to position [735, 0]
click at [323, 259] on button "Iesniegt" at bounding box center [330, 266] width 56 height 14
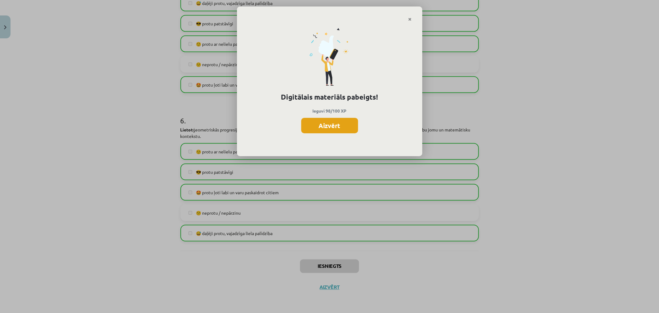
click at [337, 128] on button "Aizvērt" at bounding box center [329, 125] width 57 height 15
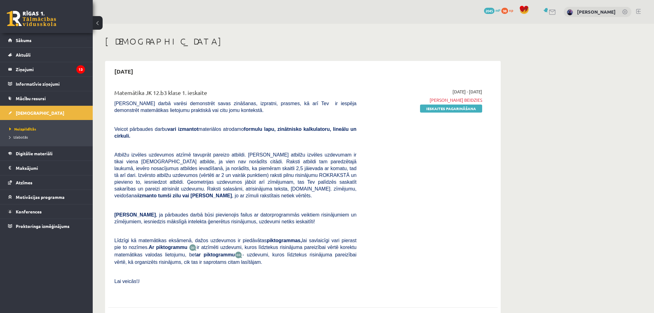
scroll to position [23, 0]
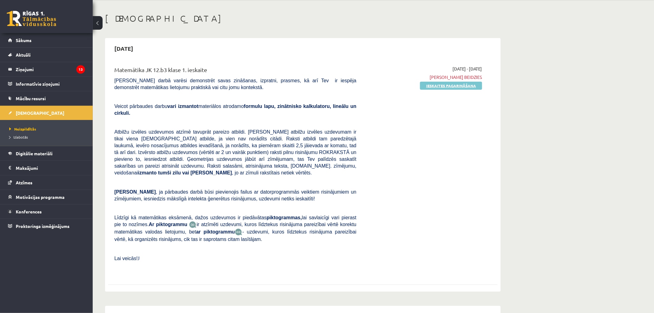
click at [459, 83] on link "Ieskaites pagarināšana" at bounding box center [451, 86] width 62 height 8
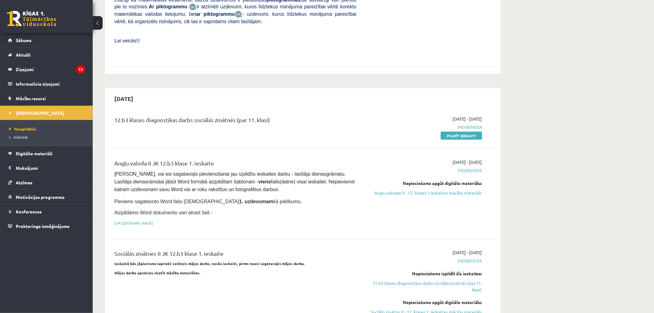
scroll to position [240, 0]
click at [153, 221] on link "[URL][DOMAIN_NAME]" at bounding box center [133, 223] width 39 height 5
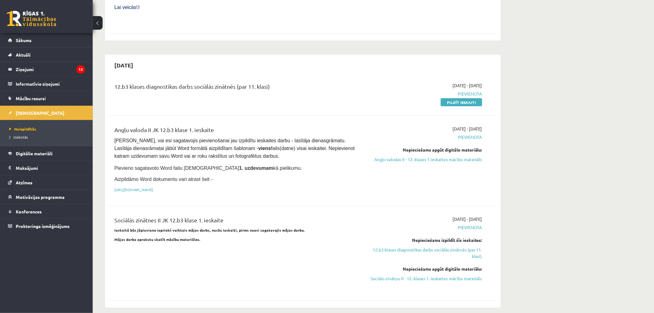
scroll to position [274, 0]
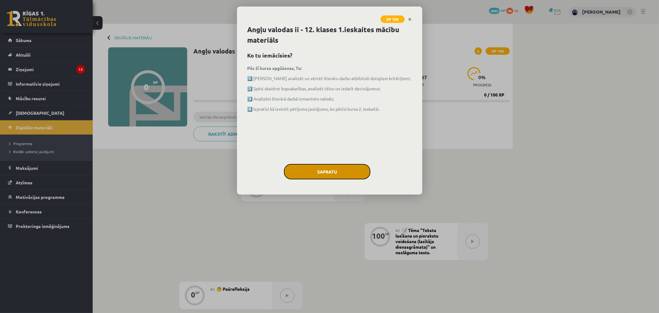
click at [320, 171] on button "Sapratu" at bounding box center [327, 171] width 87 height 15
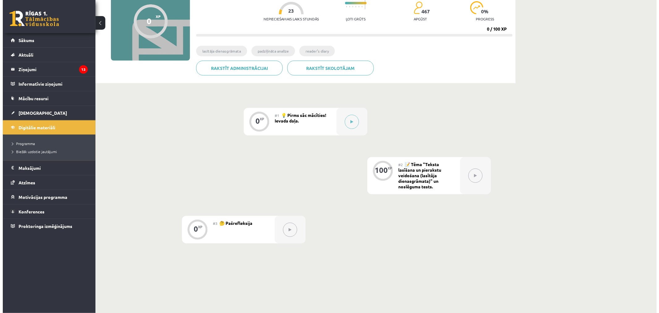
scroll to position [62, 0]
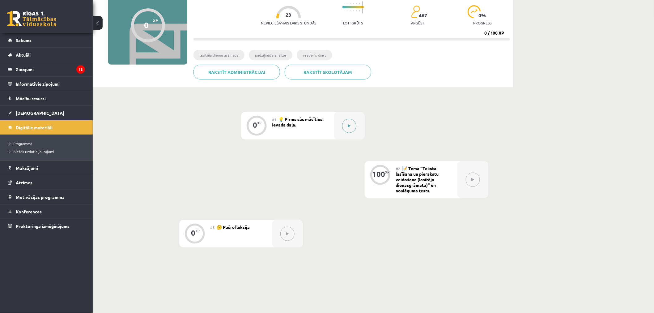
click at [354, 121] on div at bounding box center [349, 126] width 31 height 28
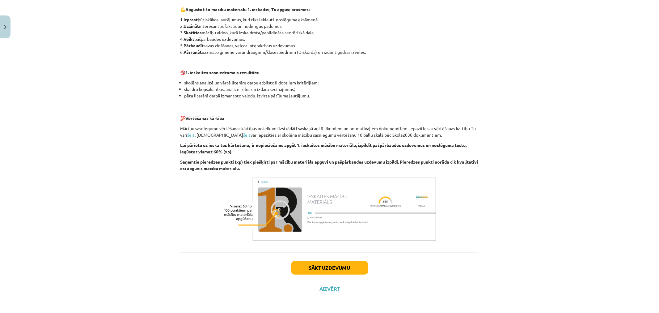
scroll to position [338, 0]
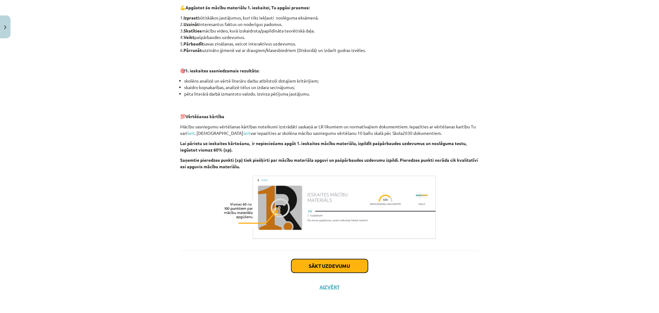
click at [333, 267] on button "Sākt uzdevumu" at bounding box center [329, 266] width 77 height 14
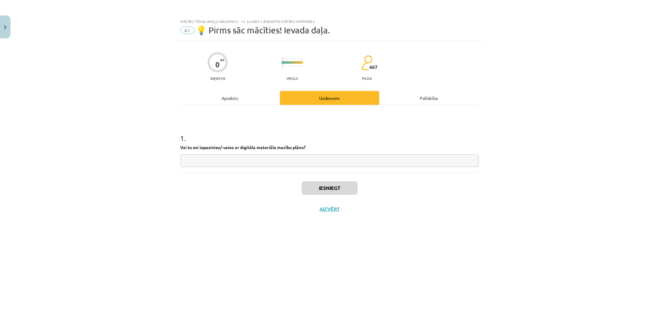
scroll to position [0, 0]
click at [345, 156] on input "text" at bounding box center [329, 160] width 298 height 13
type input "*"
type input "**"
click at [326, 183] on button "Iesniegt" at bounding box center [330, 188] width 56 height 14
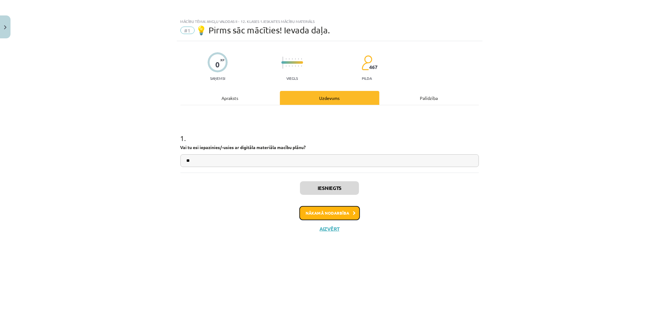
click at [329, 208] on button "Nākamā nodarbība" at bounding box center [329, 213] width 61 height 14
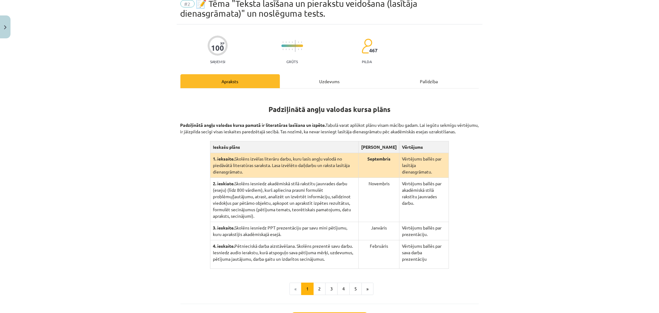
scroll to position [27, 0]
click at [319, 282] on button "2" at bounding box center [319, 288] width 12 height 12
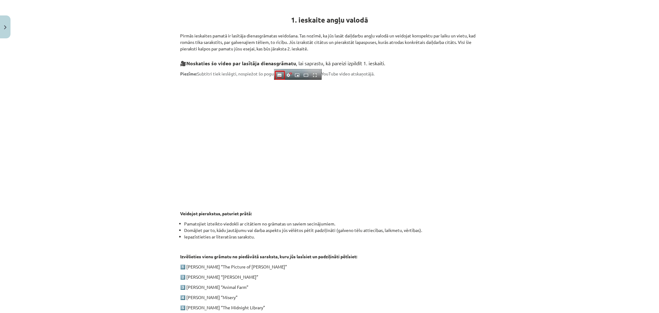
scroll to position [220, 0]
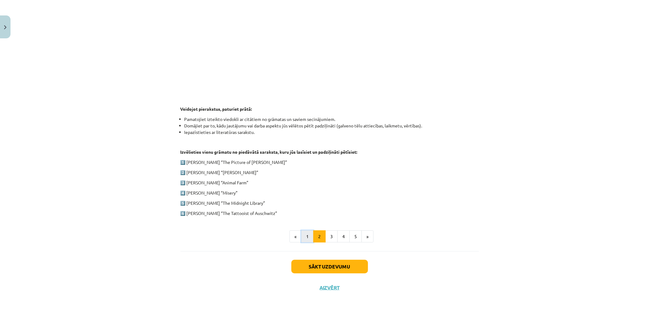
click at [303, 237] on button "1" at bounding box center [307, 236] width 12 height 12
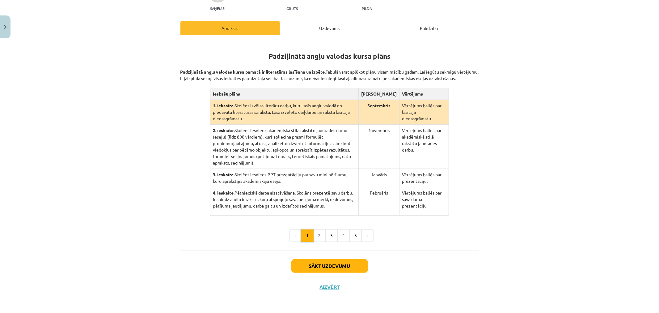
scroll to position [73, 0]
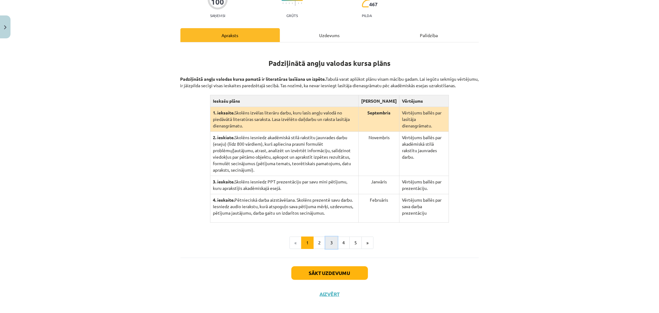
click at [325, 236] on button "3" at bounding box center [331, 242] width 12 height 12
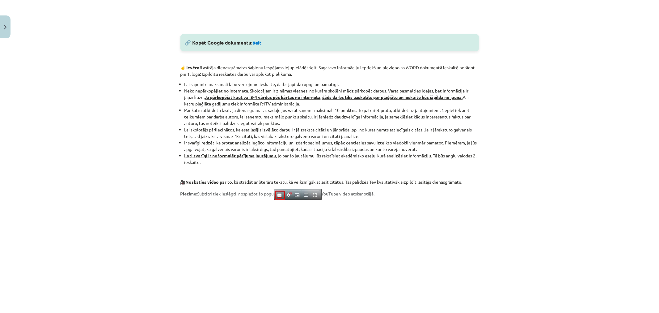
scroll to position [430, 0]
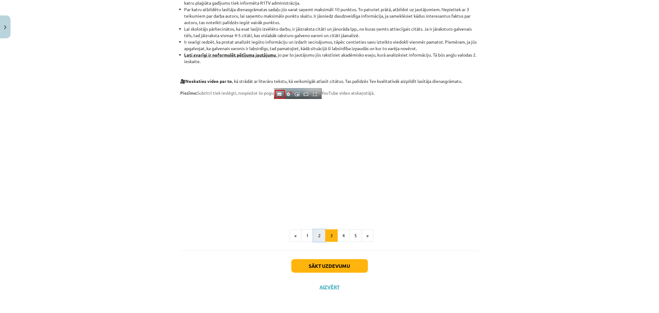
click at [320, 234] on button "2" at bounding box center [319, 235] width 12 height 12
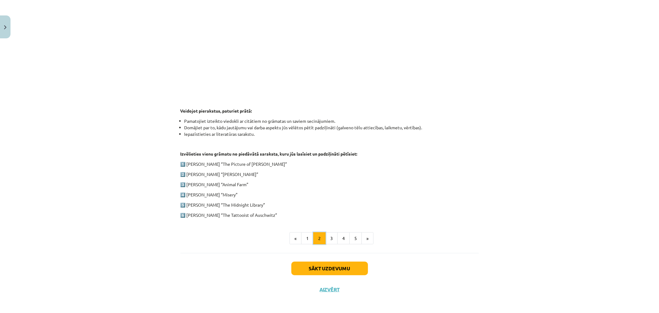
scroll to position [220, 0]
click at [329, 240] on button "3" at bounding box center [331, 236] width 12 height 12
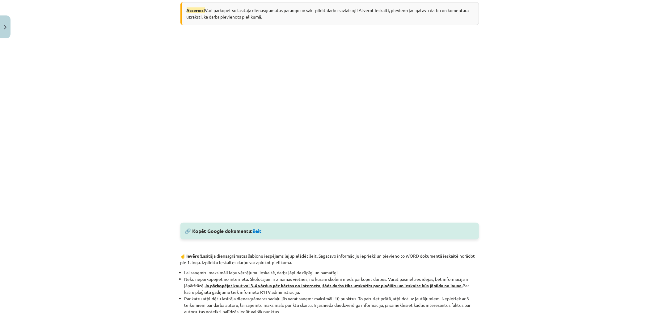
scroll to position [142, 0]
click at [258, 232] on link "šeit" at bounding box center [257, 230] width 9 height 6
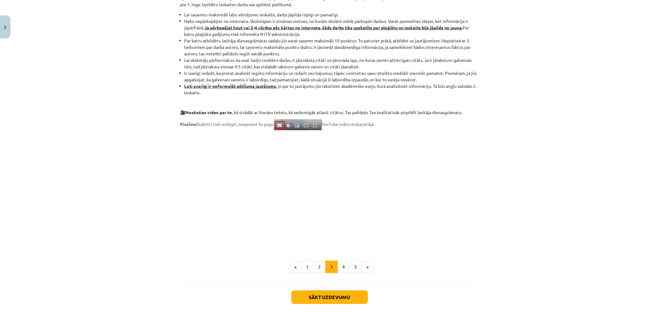
scroll to position [399, 0]
click at [344, 264] on button "4" at bounding box center [343, 266] width 12 height 12
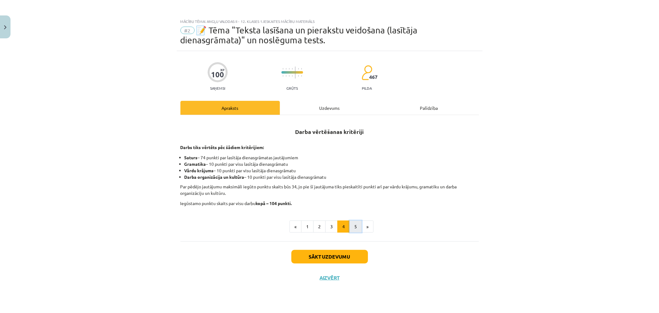
click at [352, 226] on button "5" at bounding box center [355, 226] width 12 height 12
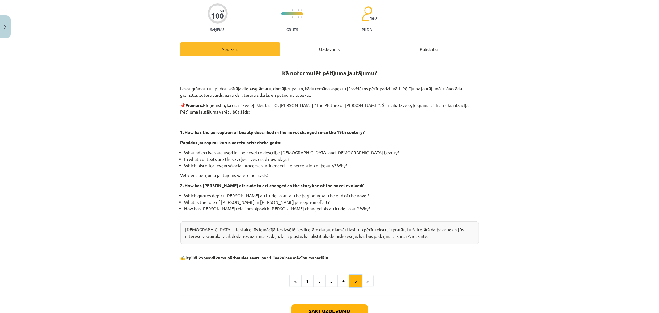
scroll to position [99, 0]
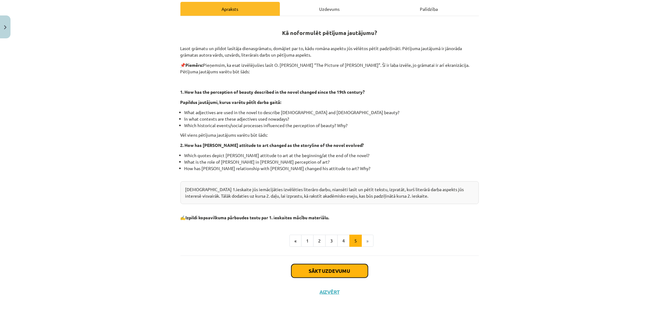
click at [334, 264] on button "Sākt uzdevumu" at bounding box center [329, 271] width 77 height 14
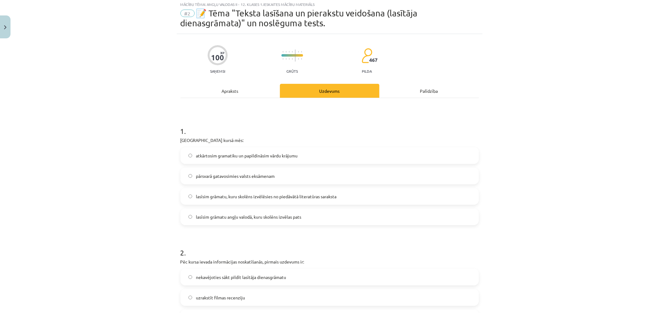
scroll to position [15, 0]
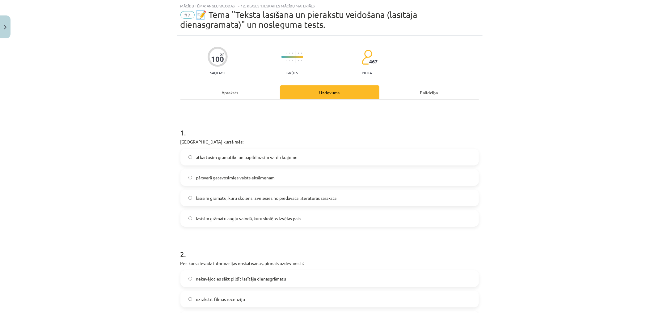
click at [344, 205] on label "lasīsim grāmatu, kuru skolēns izvēlēsies no piedāvātā literatūras saraksta" at bounding box center [329, 197] width 297 height 15
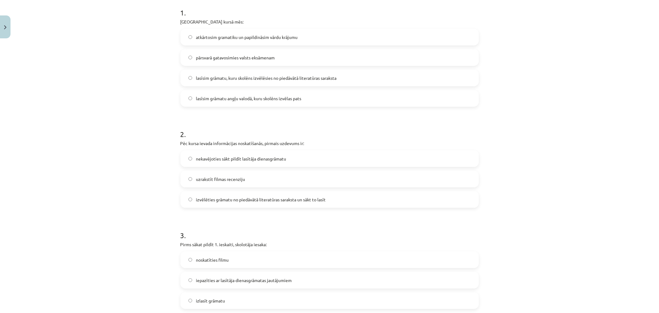
scroll to position [136, 0]
click at [437, 203] on label "izvēlēties grāmatu no piedāvātā literatūras saraksta un sākt to lasīt" at bounding box center [329, 198] width 297 height 15
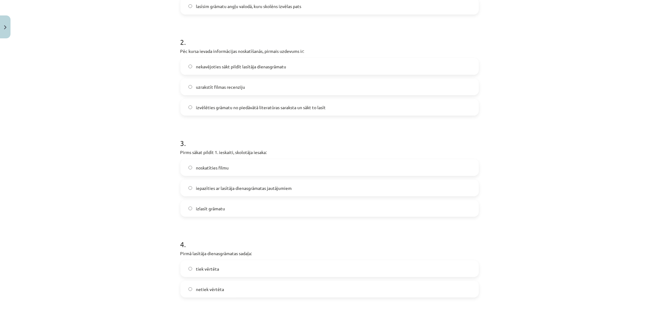
scroll to position [228, 0]
click at [448, 211] on label "izlasīt grāmatu" at bounding box center [329, 207] width 297 height 15
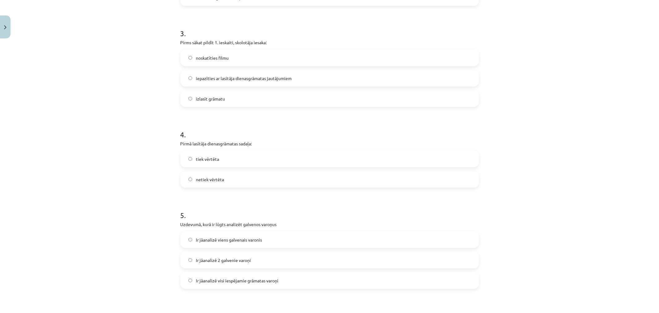
scroll to position [337, 0]
click at [440, 177] on label "netiek vērtēta" at bounding box center [329, 178] width 297 height 15
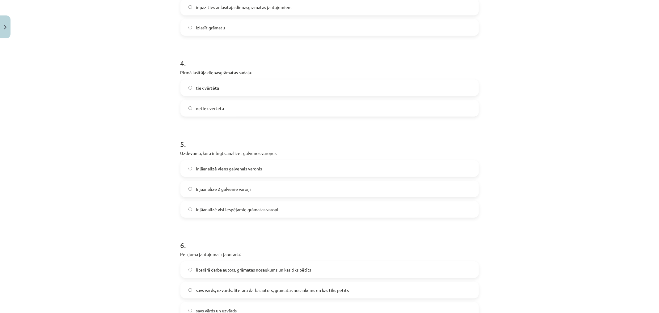
scroll to position [408, 0]
click at [440, 177] on div "Ir jāanalizē viens galvenais varonis Ir jāanalizē 2 galvenie varoņi Ir jāanaliz…" at bounding box center [329, 188] width 298 height 57
click at [420, 166] on label "Ir jāanalizē viens galvenais varonis" at bounding box center [329, 167] width 297 height 15
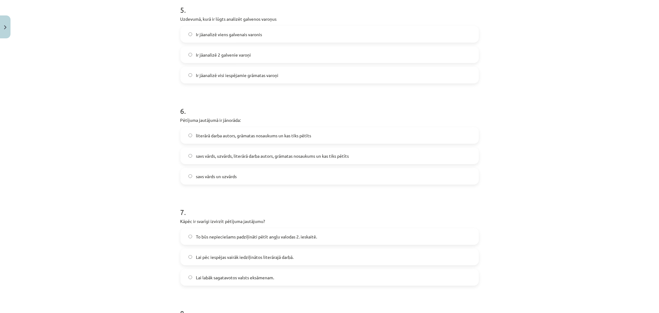
scroll to position [543, 0]
click at [257, 57] on label "Ir jāanalizē 2 galvenie varoņi" at bounding box center [329, 54] width 297 height 15
click at [307, 162] on label "savs vārds, uzvārds, literārā darba autors, grāmatas nosaukums un kas tiks pētī…" at bounding box center [329, 155] width 297 height 15
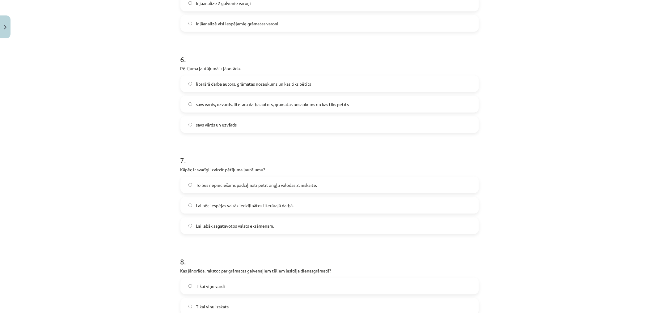
scroll to position [598, 0]
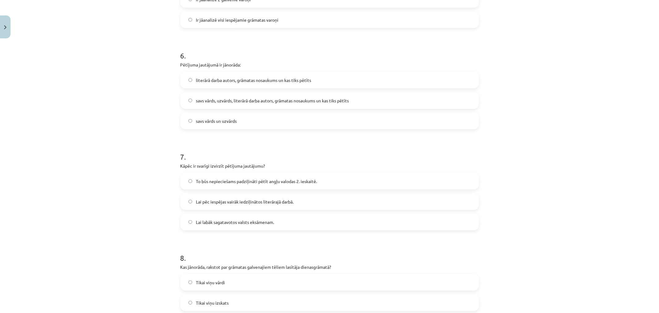
click at [313, 85] on label "literārā darba autors, grāmatas nosaukums un kas tiks pētīts" at bounding box center [329, 79] width 297 height 15
click at [310, 104] on label "savs vārds, uzvārds, literārā darba autors, grāmatas nosaukums un kas tiks pētī…" at bounding box center [329, 100] width 297 height 15
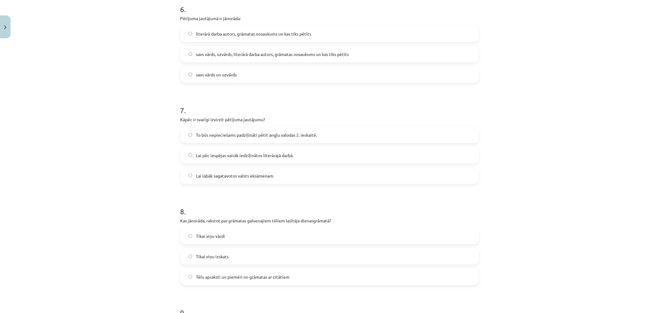
scroll to position [644, 0]
click at [319, 32] on label "literārā darba autors, grāmatas nosaukums un kas tiks pētīts" at bounding box center [329, 33] width 297 height 15
click at [296, 129] on label "To būs nepieciešams padziļināti pētīt angļu valodas 2. ieskaitē." at bounding box center [329, 134] width 297 height 15
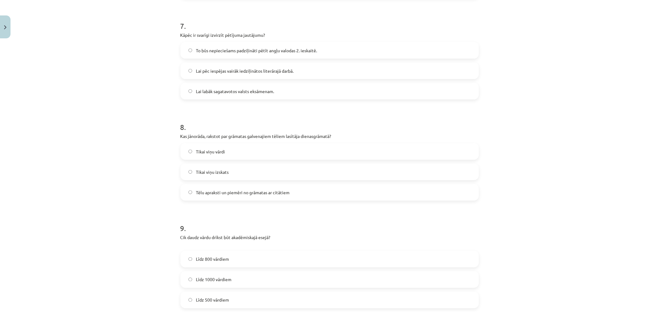
scroll to position [729, 0]
click at [285, 190] on span "Tēlu apraksti un piemēri no grāmatas ar citātiem" at bounding box center [243, 191] width 94 height 6
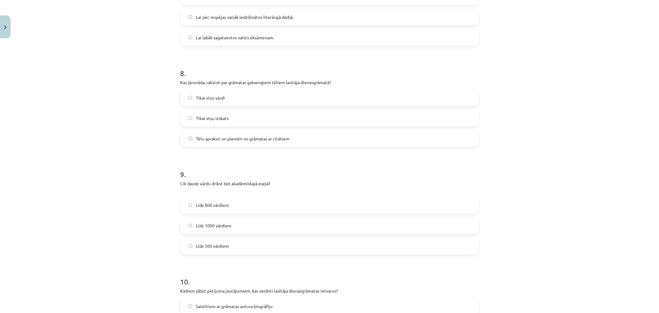
scroll to position [790, 0]
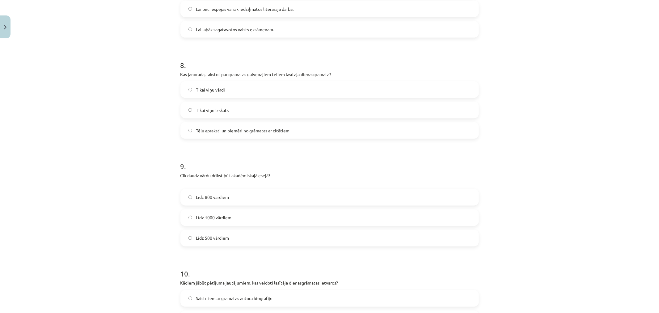
click at [282, 196] on label "Līdz 800 vārdiem" at bounding box center [329, 196] width 297 height 15
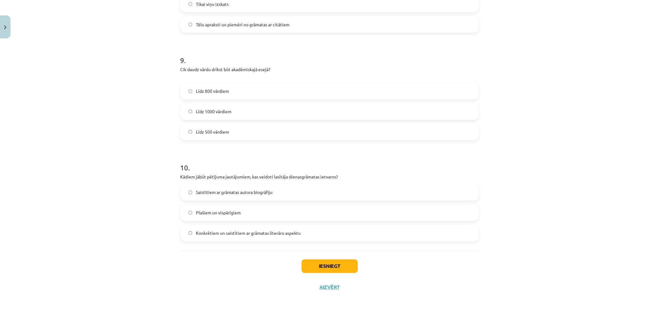
click at [274, 218] on label "Plašiem un vispārīgiem" at bounding box center [329, 212] width 297 height 15
click at [312, 263] on button "Iesniegt" at bounding box center [330, 266] width 56 height 14
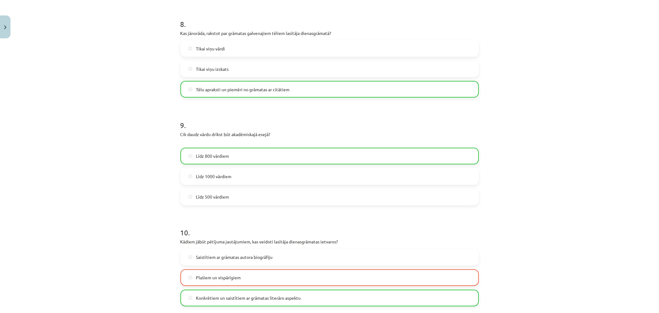
scroll to position [916, 0]
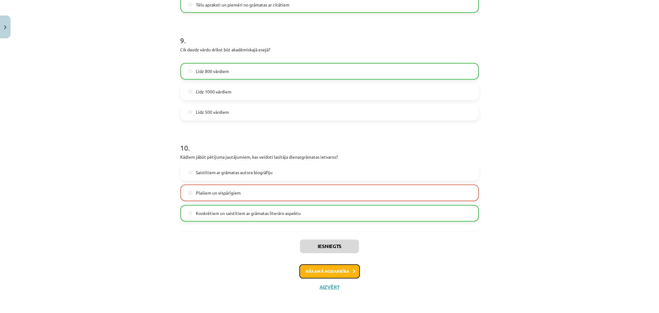
click at [341, 268] on button "Nākamā nodarbība" at bounding box center [329, 271] width 61 height 14
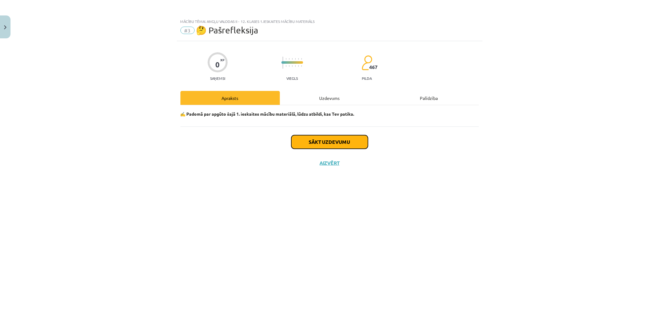
click at [319, 136] on button "Sākt uzdevumu" at bounding box center [329, 142] width 77 height 14
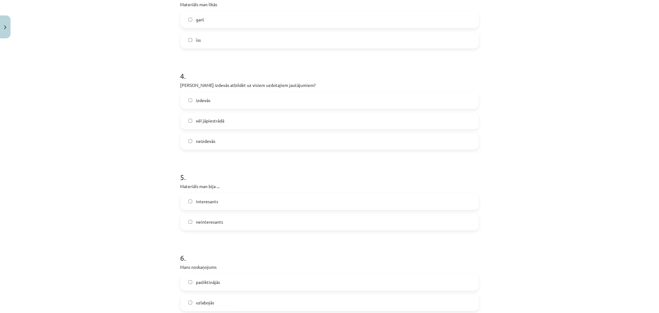
scroll to position [458, 0]
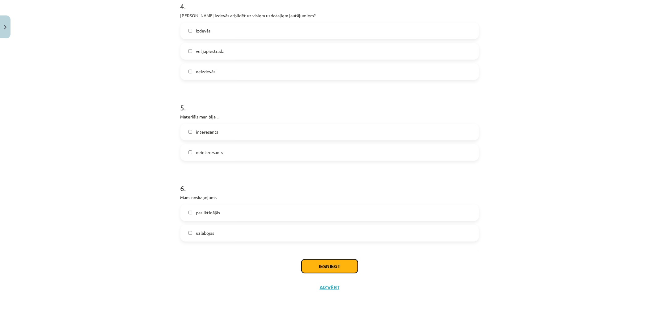
click at [335, 261] on button "Iesniegt" at bounding box center [330, 266] width 56 height 14
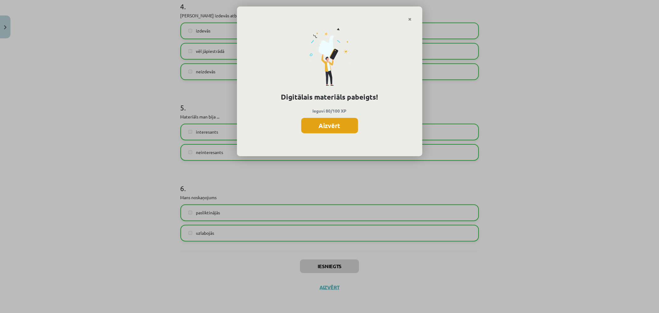
click at [341, 125] on button "Aizvērt" at bounding box center [329, 125] width 57 height 15
